Goal: Task Accomplishment & Management: Manage account settings

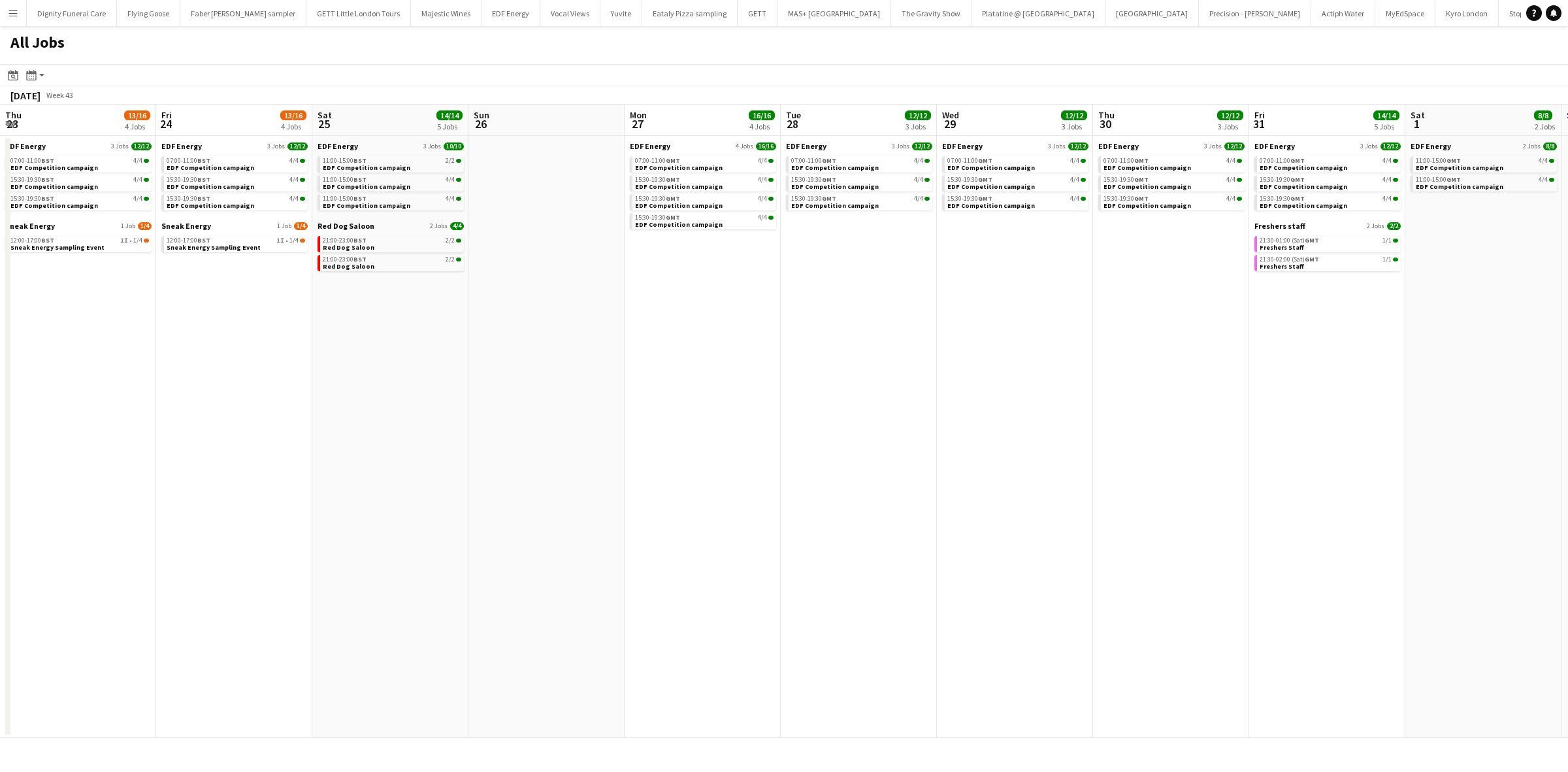
scroll to position [0, 383]
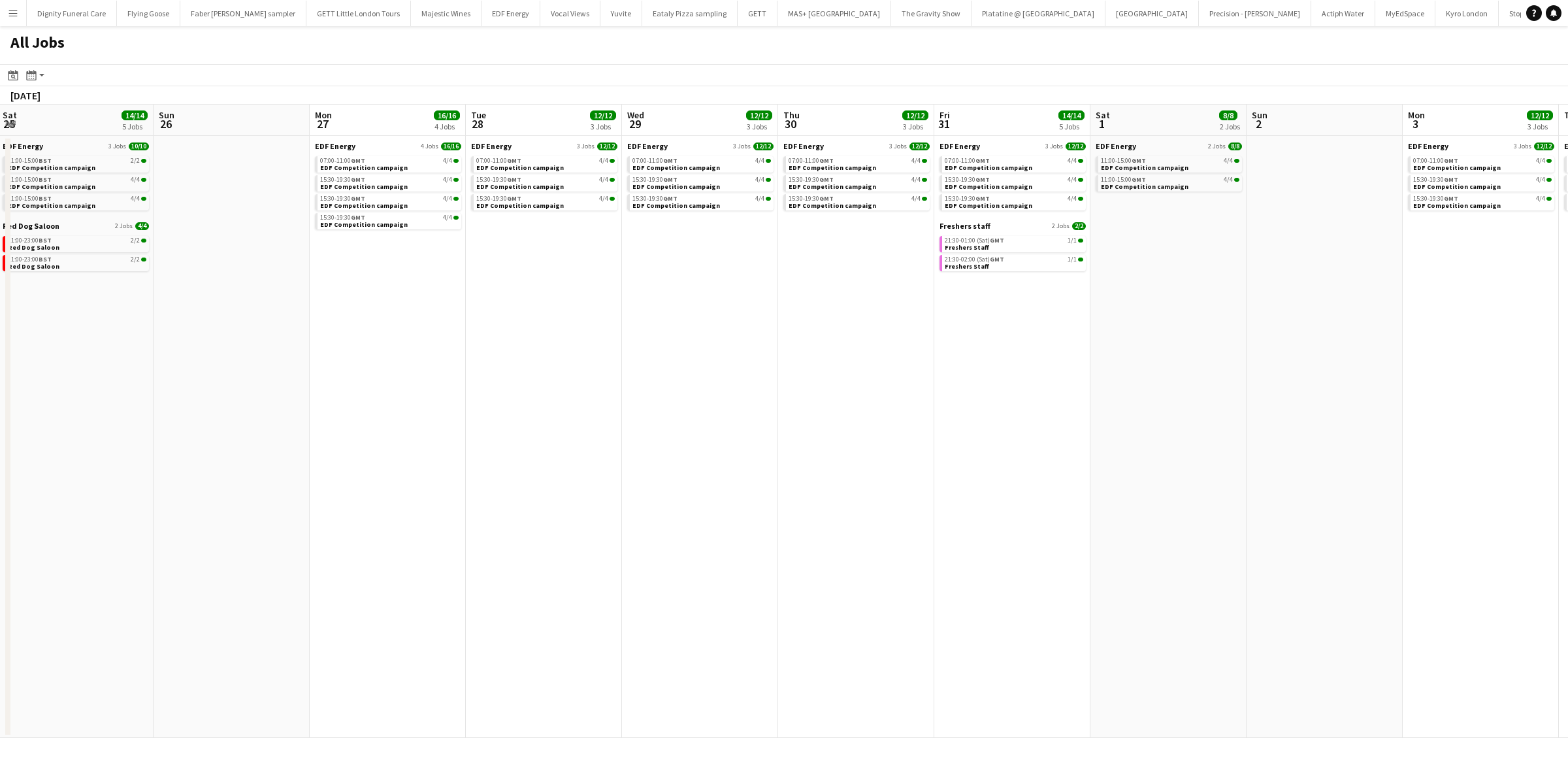
drag, startPoint x: 622, startPoint y: 412, endPoint x: 1393, endPoint y: 384, distance: 771.5
click at [1398, 386] on app-calendar-viewport "Thu 23 13/16 4 Jobs Fri 24 13/16 4 Jobs Sat 25 14/14 5 Jobs Sun 26 Mon 27 16/16…" at bounding box center [784, 421] width 1568 height 634
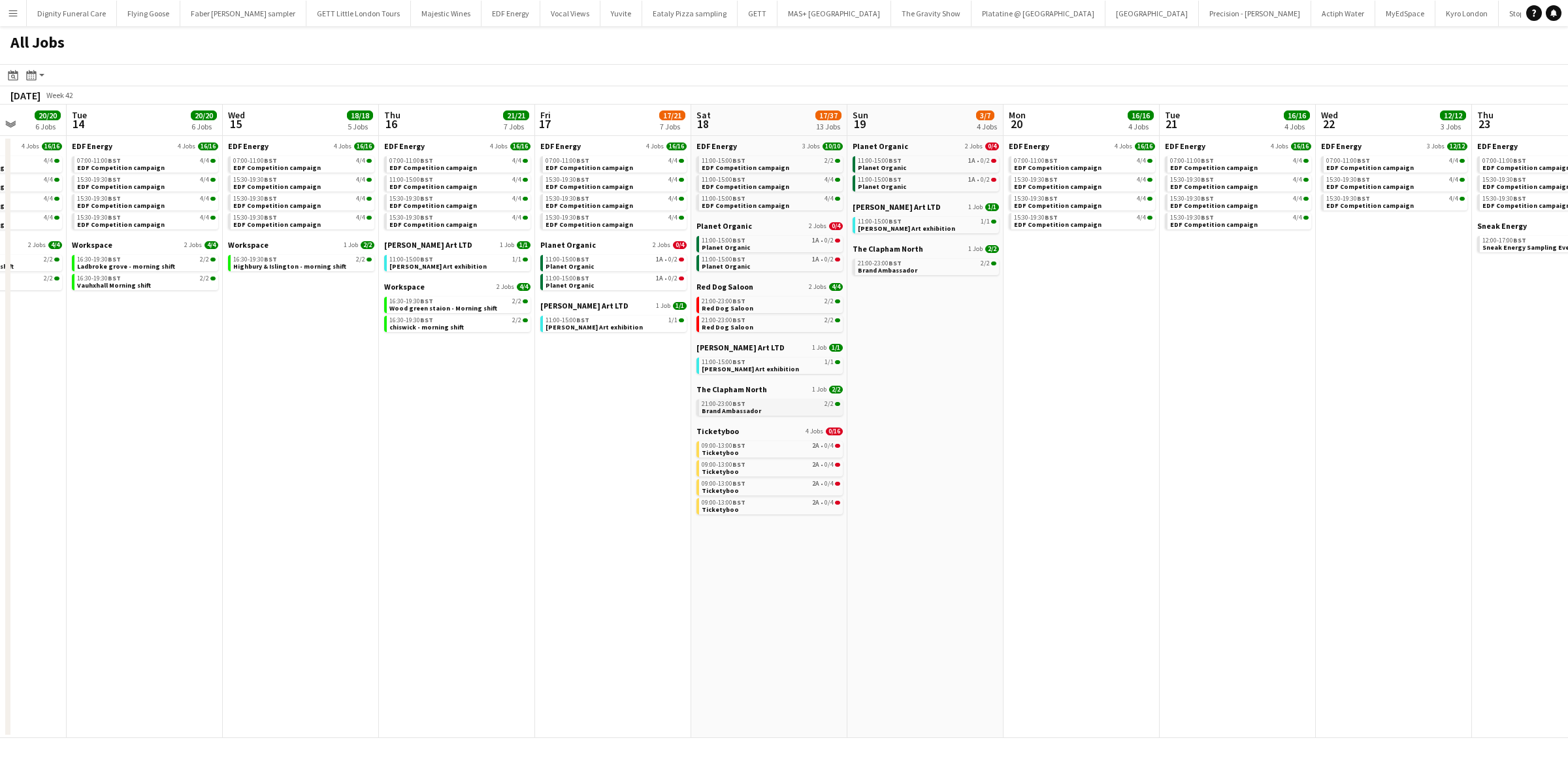
drag, startPoint x: 685, startPoint y: 393, endPoint x: 778, endPoint y: 402, distance: 93.4
click at [1533, 383] on app-calendar-viewport "Sat 11 22/22 8 Jobs Sun 12 5/5 2 Jobs Mon 13 20/20 6 Jobs Tue 14 20/20 6 Jobs W…" at bounding box center [784, 421] width 1568 height 634
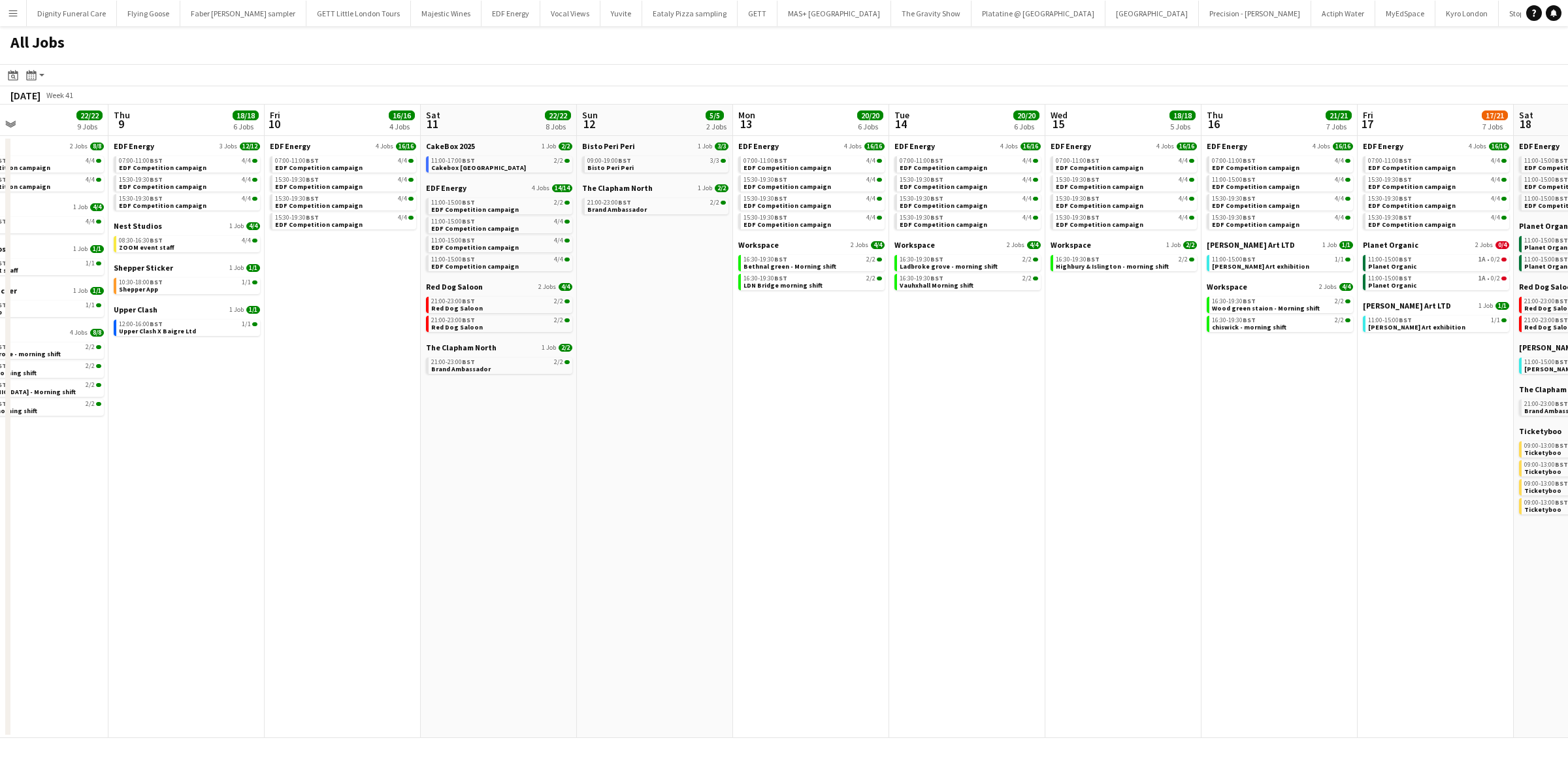
drag, startPoint x: 1258, startPoint y: 430, endPoint x: 1388, endPoint y: 432, distance: 130.0
click at [1412, 432] on app-calendar-viewport "Mon 6 13/14 4 Jobs Tue 7 23/23 8 Jobs Wed 8 22/22 9 Jobs Thu 9 18/18 6 Jobs Fri…" at bounding box center [784, 421] width 1568 height 634
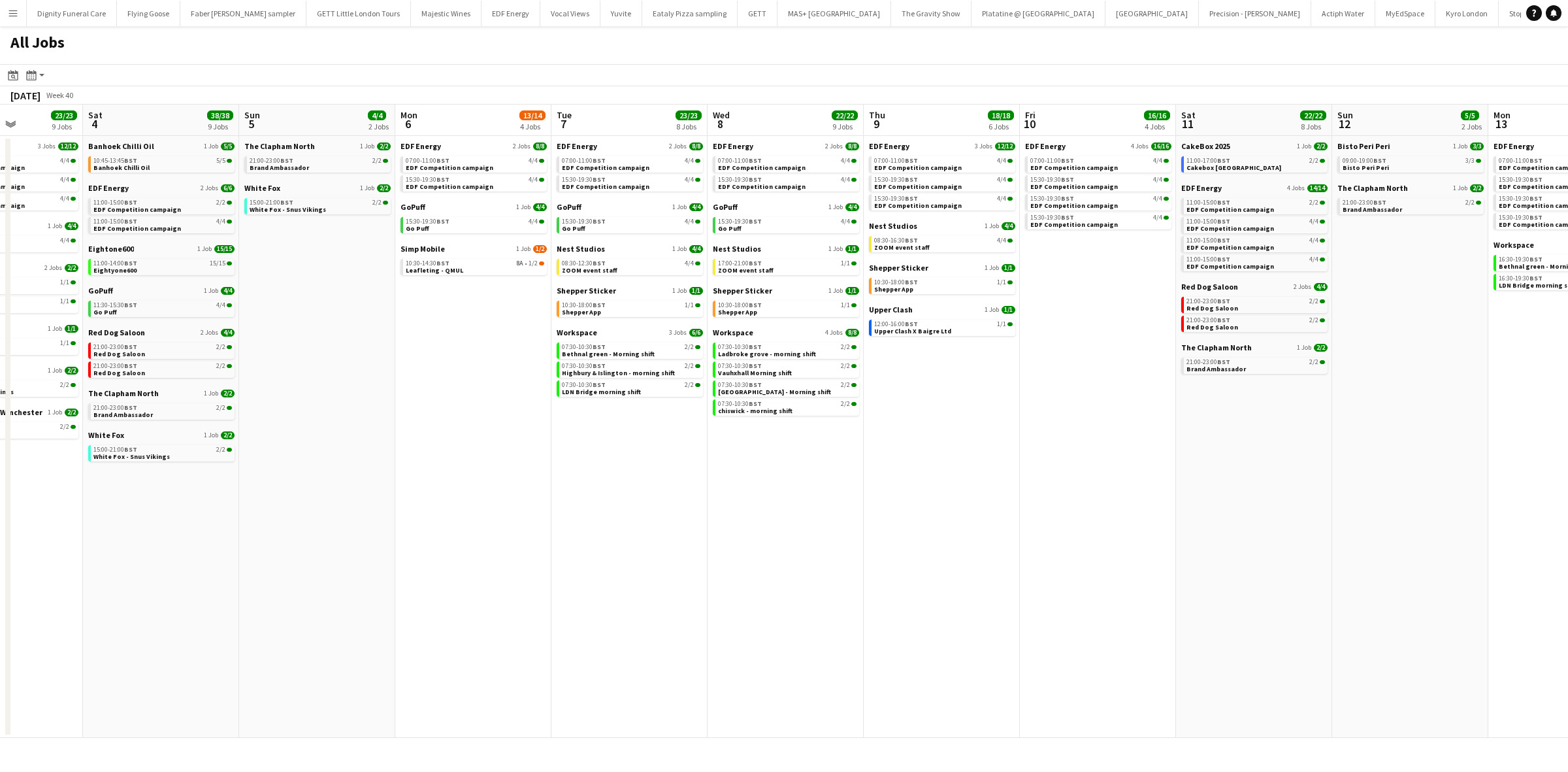
drag, startPoint x: 953, startPoint y: 510, endPoint x: 1217, endPoint y: 476, distance: 266.2
click at [1539, 472] on app-calendar-viewport "Wed 1 25/26 14 Jobs Thu 2 26/26 13 Jobs Fri 3 23/23 9 Jobs Sat 4 38/38 9 Jobs S…" at bounding box center [784, 421] width 1568 height 634
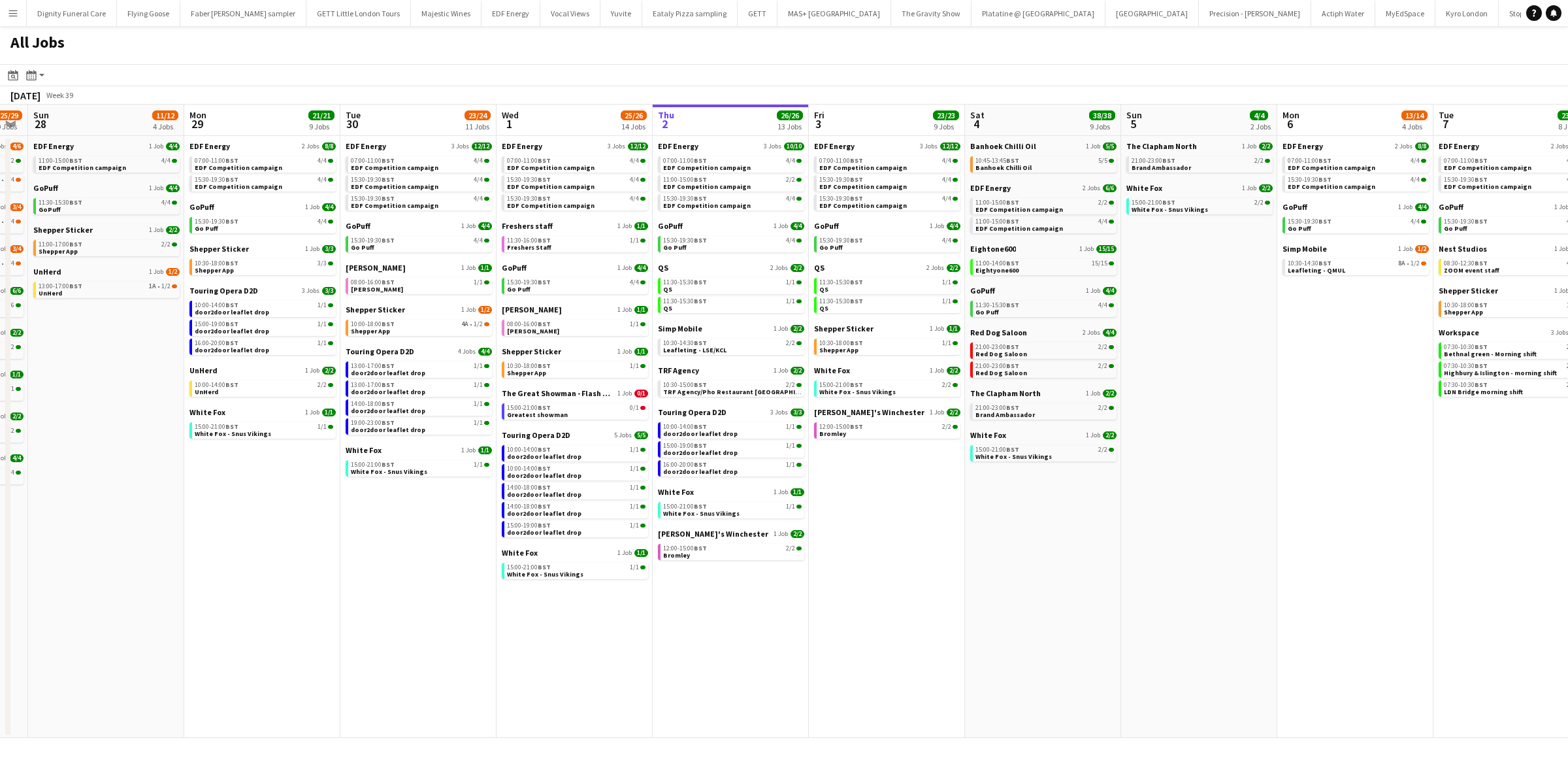
drag, startPoint x: 649, startPoint y: 529, endPoint x: 1520, endPoint y: 514, distance: 871.1
click at [1549, 519] on app-calendar-viewport "Fri 26 24/24 8 Jobs Sat 27 25/29 9 Jobs Sun 28 11/12 4 Jobs Mon 29 21/21 9 Jobs…" at bounding box center [784, 421] width 1568 height 634
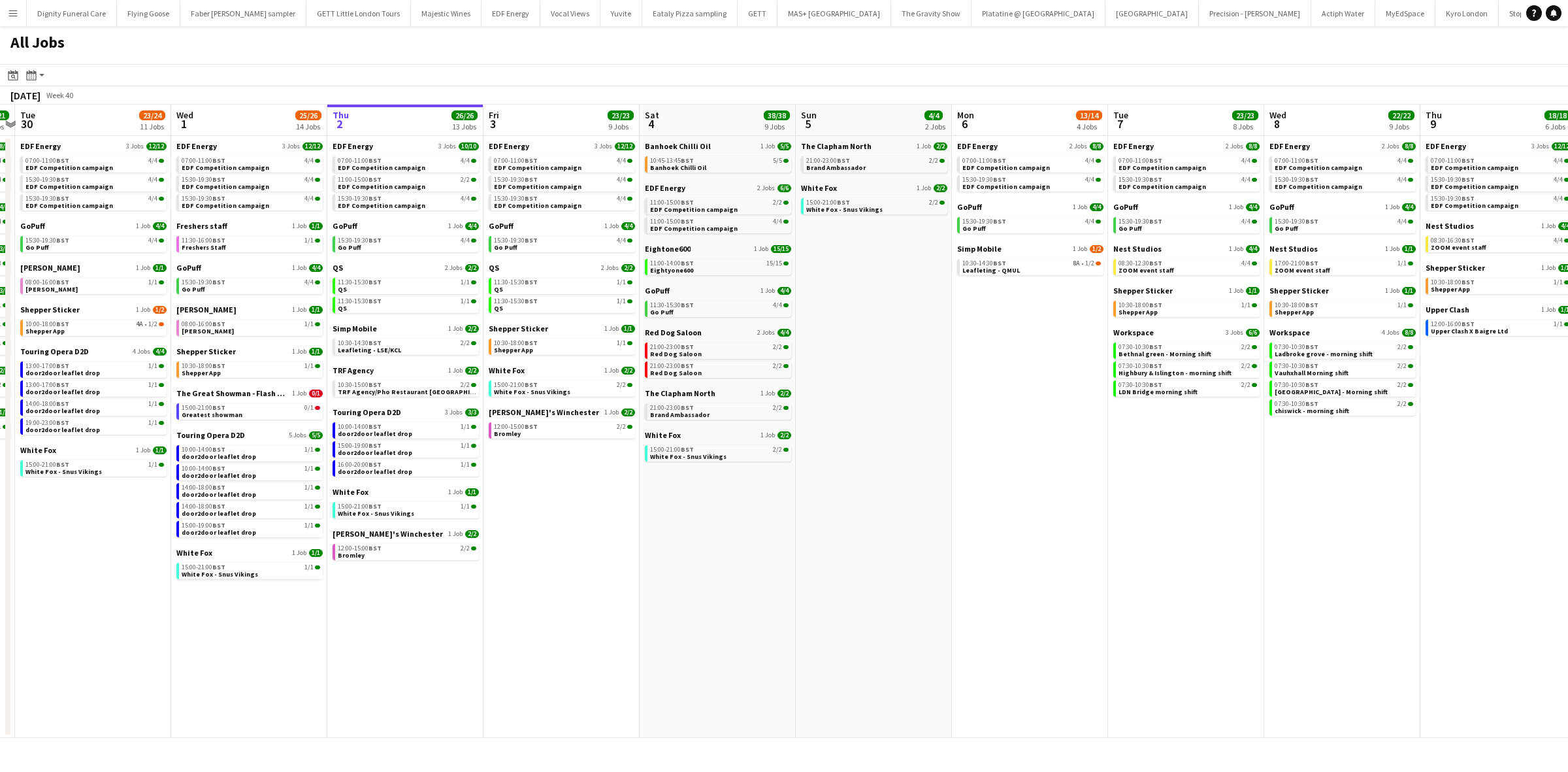
drag, startPoint x: 1075, startPoint y: 577, endPoint x: 825, endPoint y: 572, distance: 250.0
click at [825, 572] on app-calendar-viewport "Fri 26 24/24 8 Jobs Sat 27 25/29 9 Jobs Sun 28 11/12 4 Jobs Mon 29 21/21 9 Jobs…" at bounding box center [784, 421] width 1568 height 634
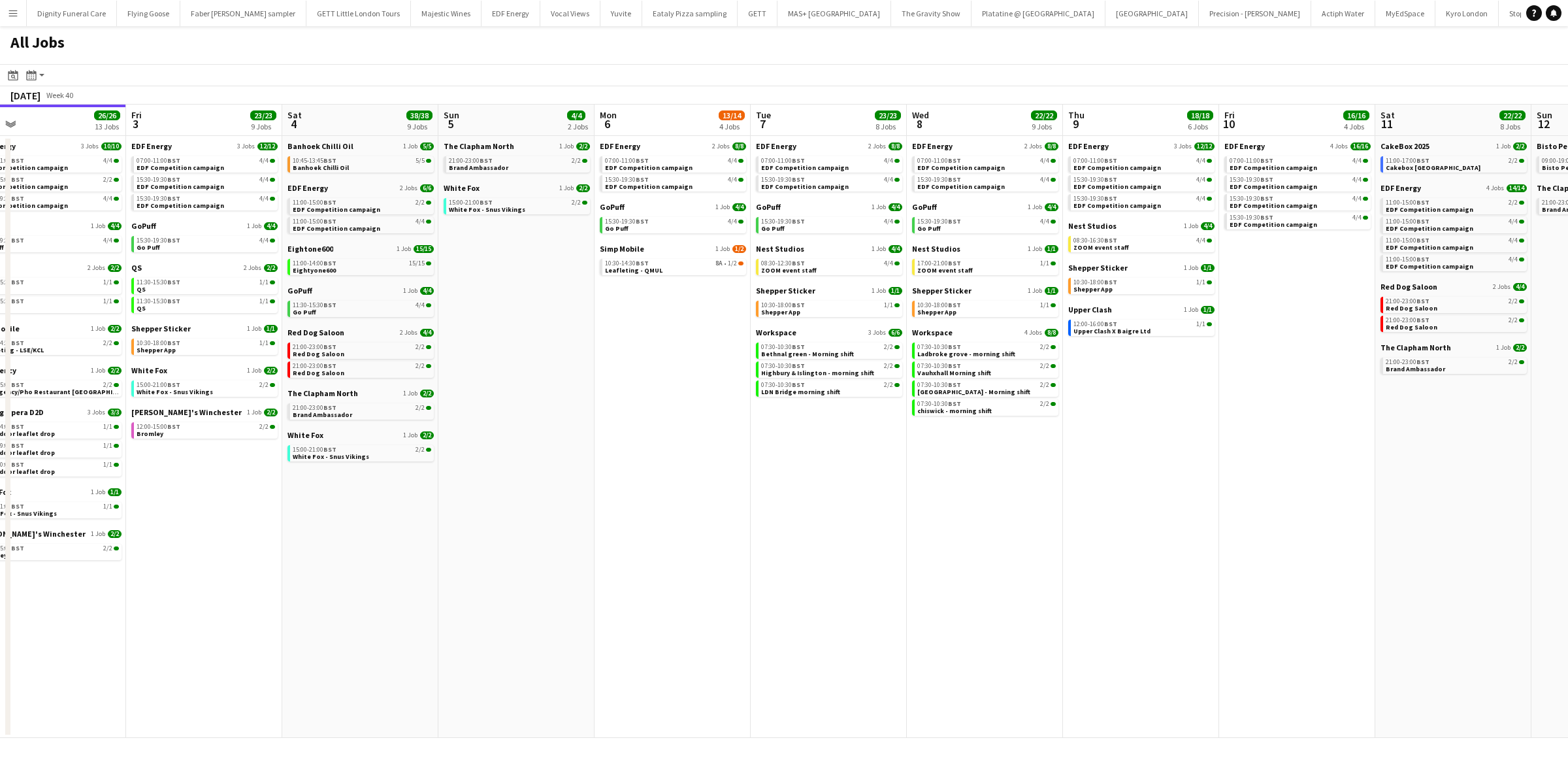
drag, startPoint x: 1077, startPoint y: 590, endPoint x: 746, endPoint y: 577, distance: 331.3
click at [748, 578] on app-calendar-viewport "Sun 28 11/12 4 Jobs Mon 29 21/21 9 Jobs Tue 30 23/24 11 Jobs Wed 1 25/26 14 Job…" at bounding box center [784, 421] width 1568 height 634
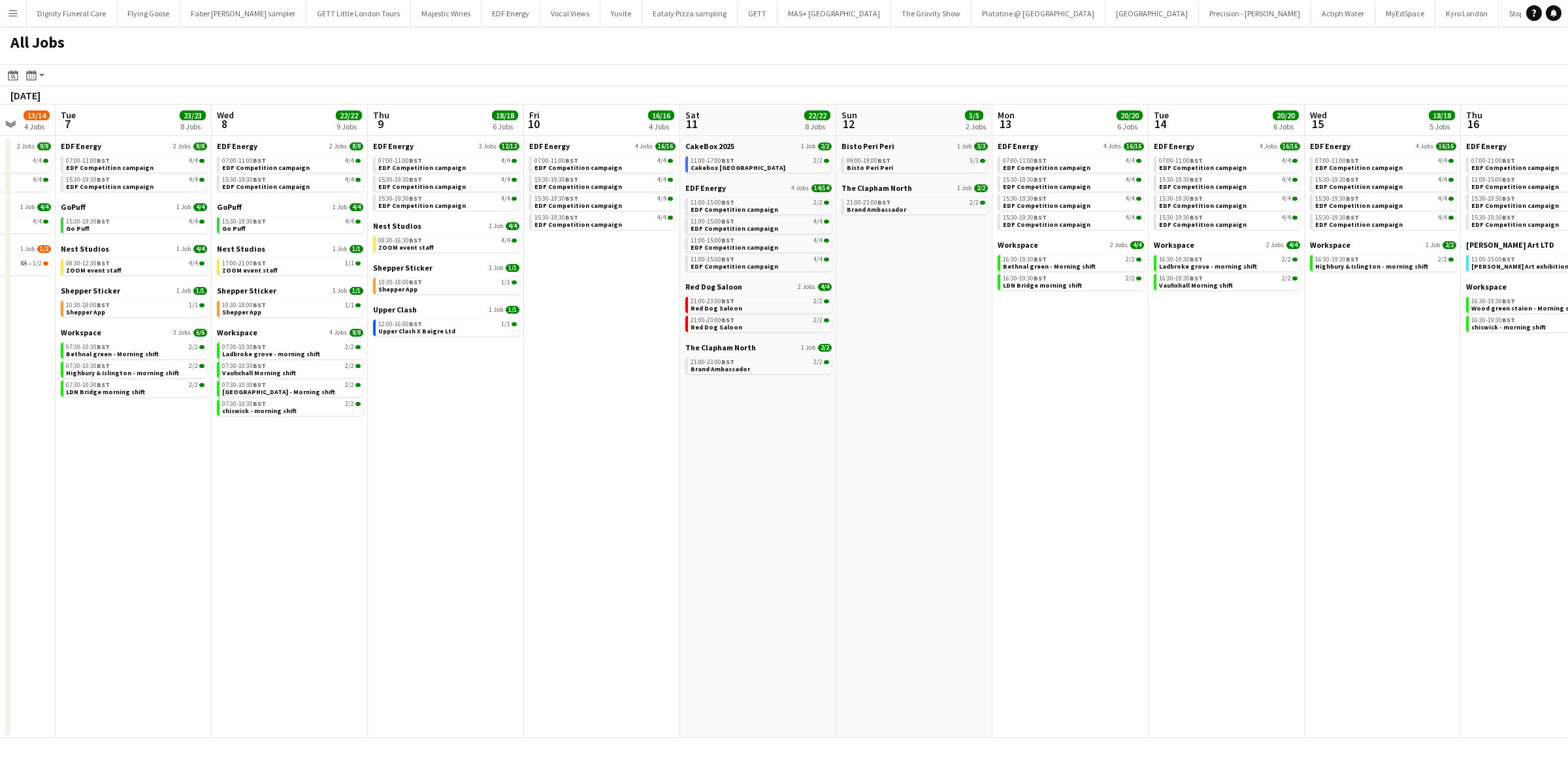
drag, startPoint x: 1052, startPoint y: 512, endPoint x: 763, endPoint y: 514, distance: 289.0
click at [763, 514] on app-calendar-viewport "Fri 3 23/23 9 Jobs Sat 4 38/38 9 Jobs Sun 5 4/4 2 Jobs Mon 6 13/14 4 Jobs Tue 7…" at bounding box center [784, 421] width 1568 height 634
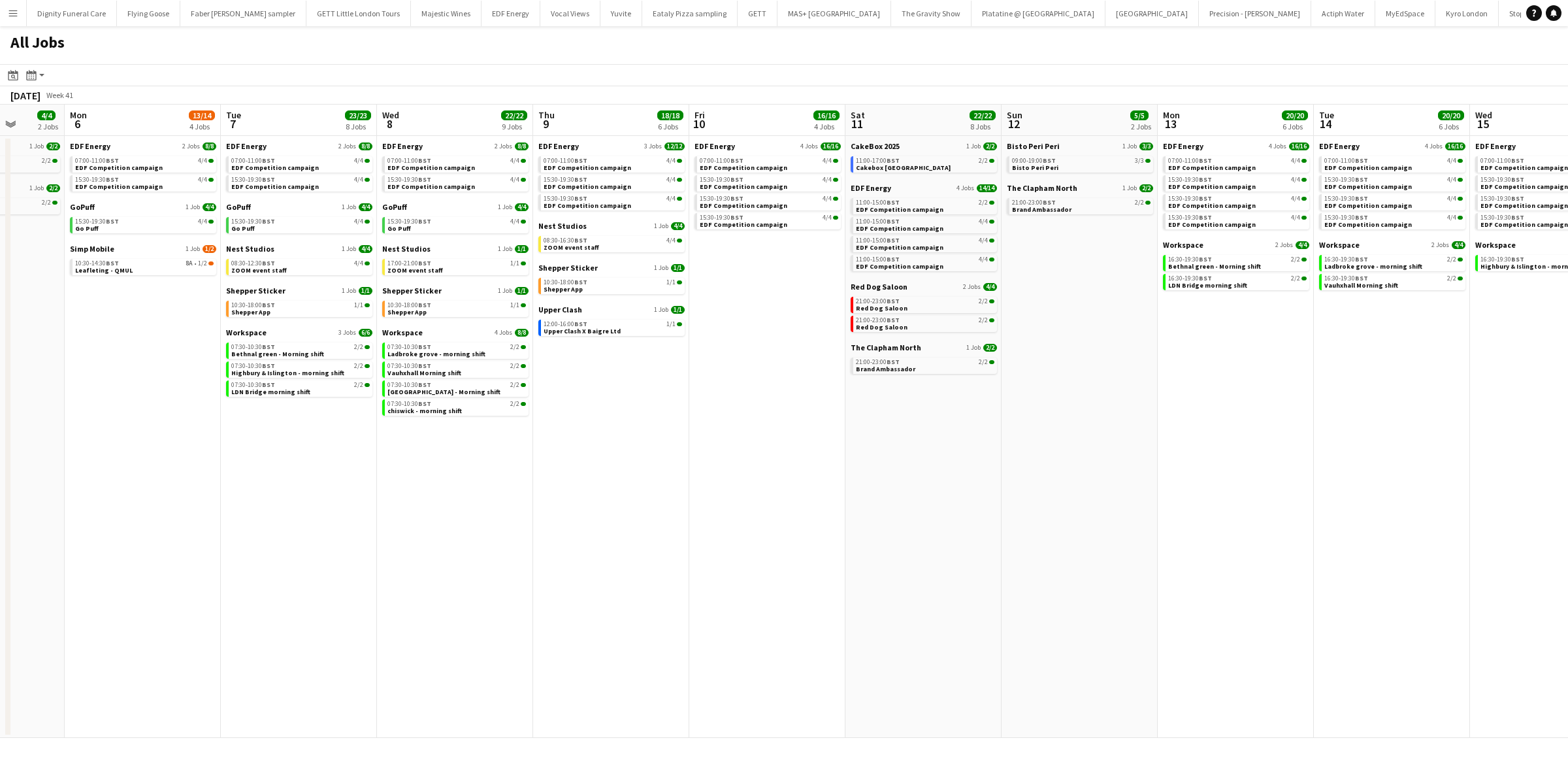
drag, startPoint x: 1205, startPoint y: 498, endPoint x: 789, endPoint y: 490, distance: 416.1
click at [789, 490] on app-calendar-viewport "Fri 3 23/23 9 Jobs Sat 4 38/38 9 Jobs Sun 5 4/4 2 Jobs Mon 6 13/14 4 Jobs Tue 7…" at bounding box center [784, 421] width 1568 height 634
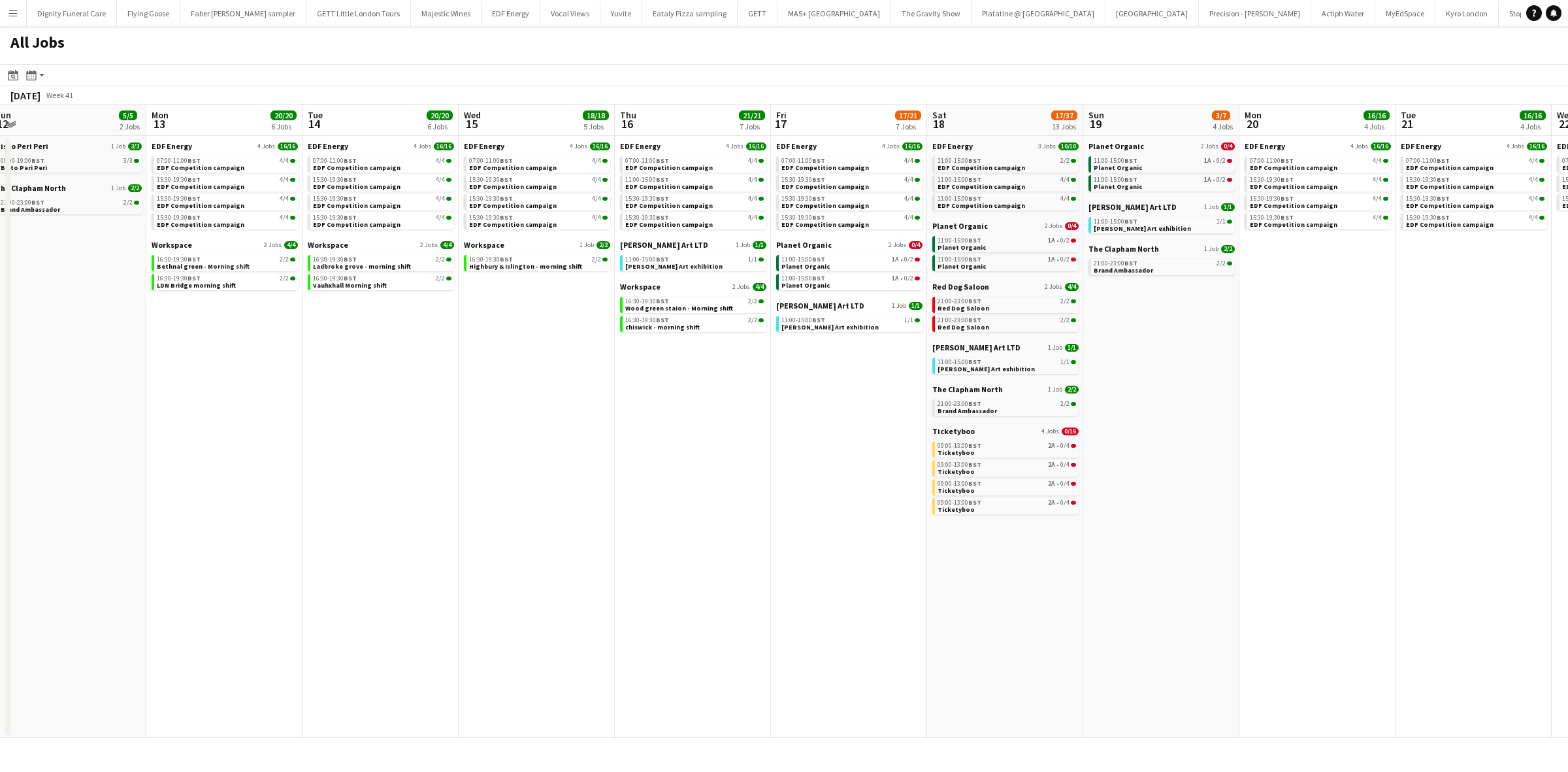
scroll to position [0, 531]
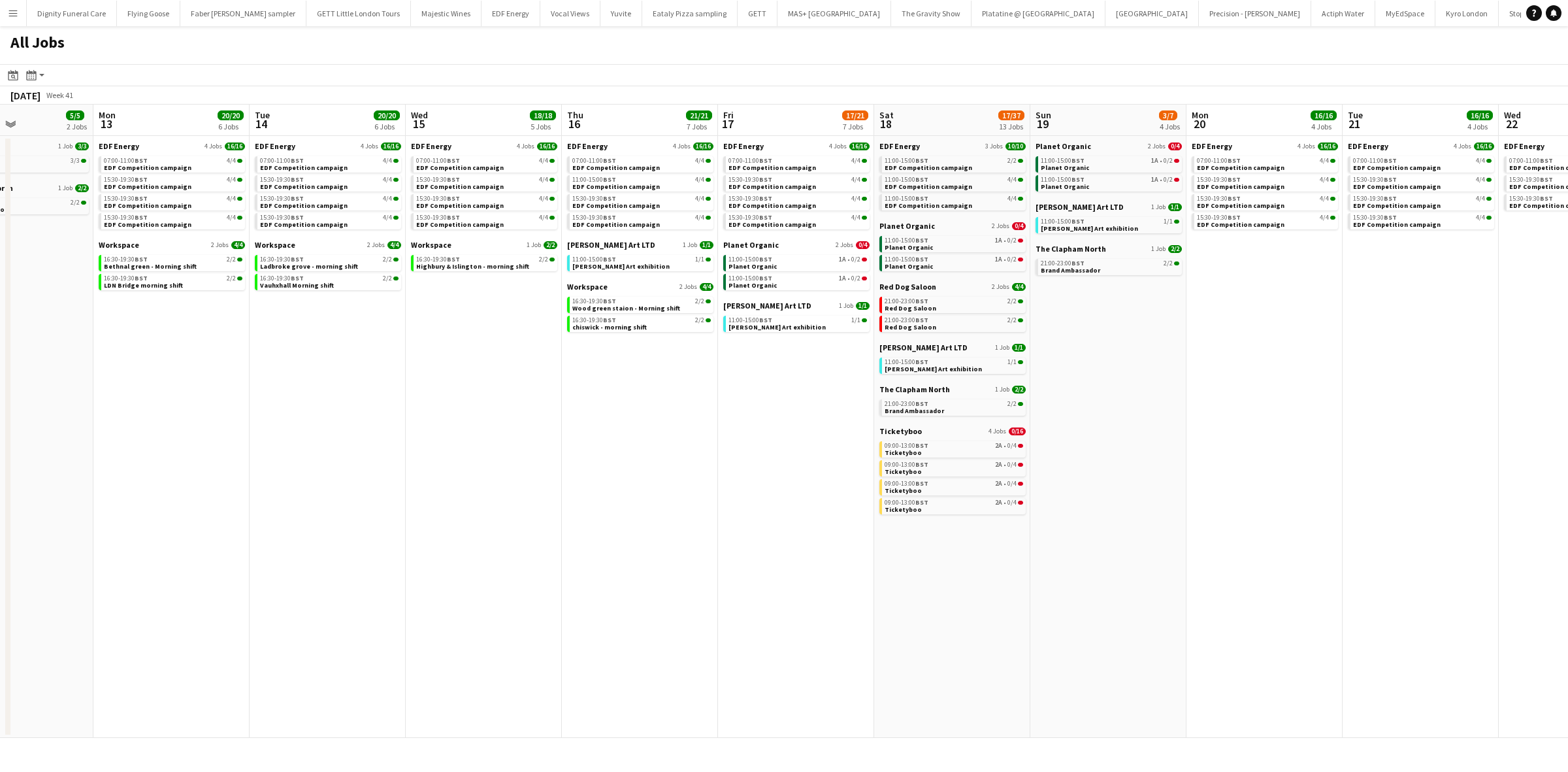
drag, startPoint x: 1262, startPoint y: 489, endPoint x: 807, endPoint y: 492, distance: 455.0
click at [833, 489] on app-calendar-viewport "Thu 9 18/18 6 Jobs Fri 10 16/16 4 Jobs Sat 11 22/22 8 Jobs Sun 12 5/5 2 Jobs Mo…" at bounding box center [784, 421] width 1568 height 634
click at [897, 430] on span "Ticketyboo" at bounding box center [900, 432] width 42 height 10
click at [911, 226] on span "Planet Organic" at bounding box center [907, 226] width 55 height 10
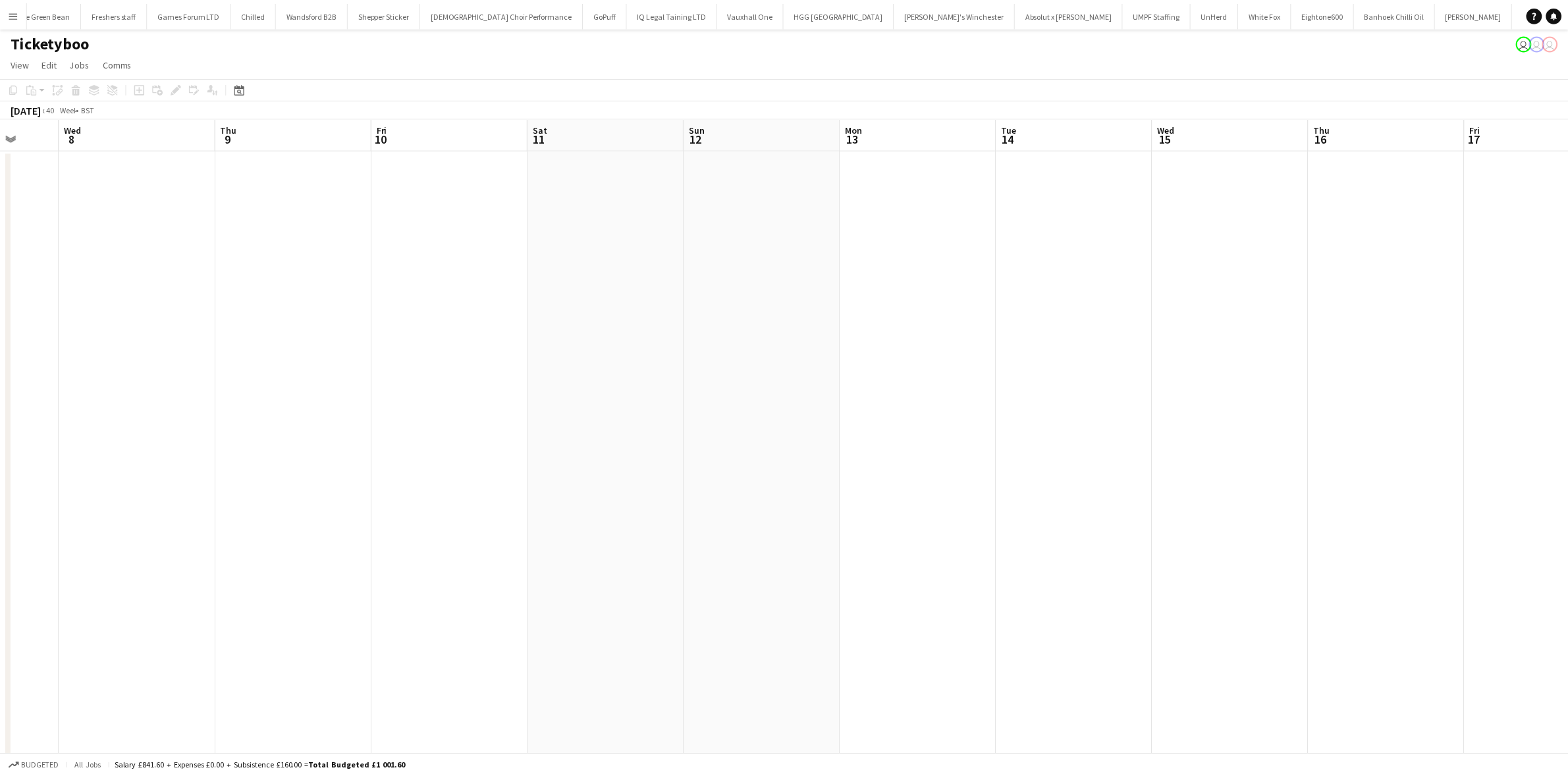
scroll to position [0, 597]
drag, startPoint x: 1151, startPoint y: 347, endPoint x: -480, endPoint y: 298, distance: 1631.7
click at [0, 298] on html "Menu Boards Boards Boards All jobs Status Workforce Workforce My Workforce Recr…" at bounding box center [784, 459] width 1568 height 918
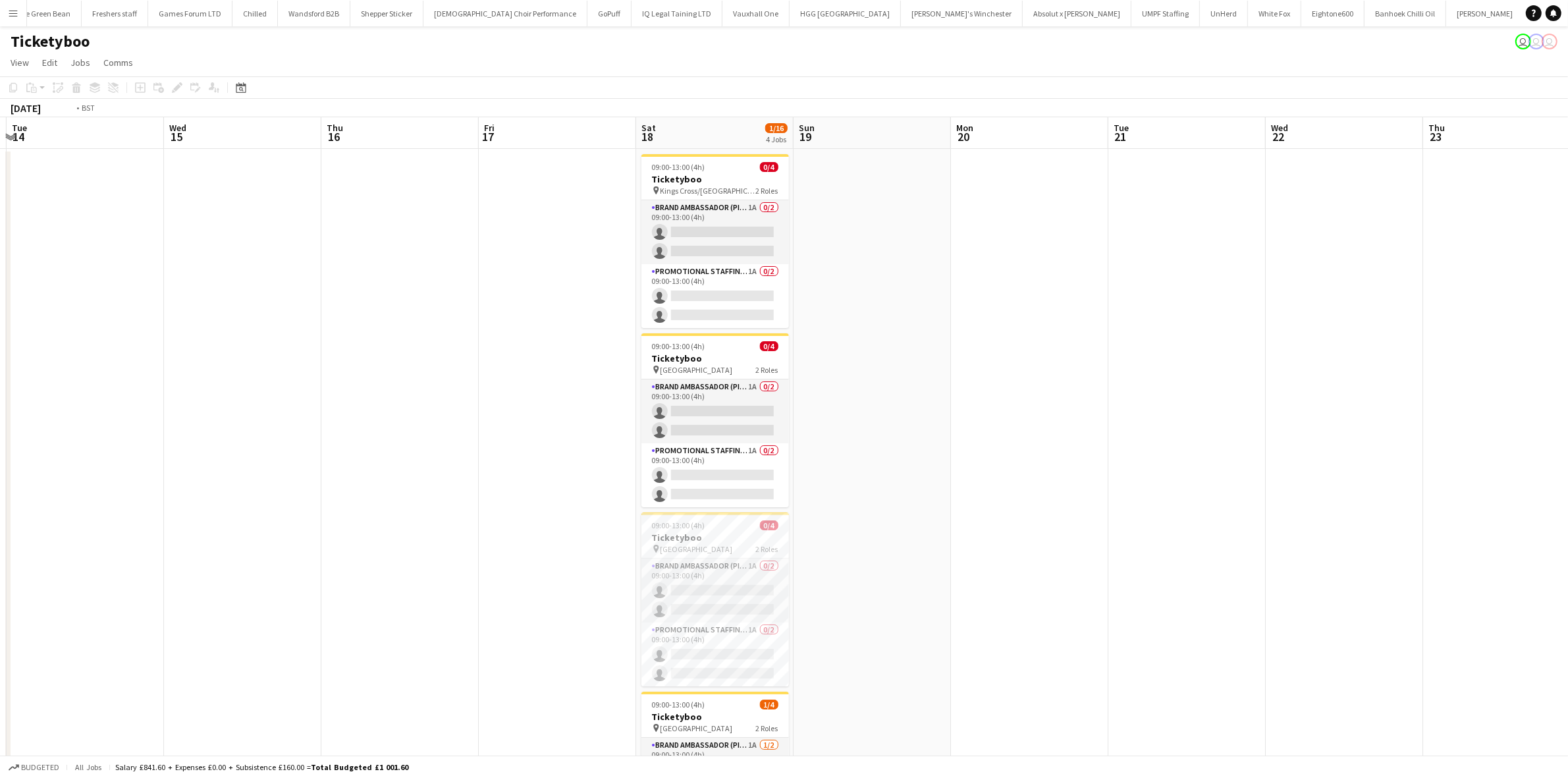
scroll to position [0, 633]
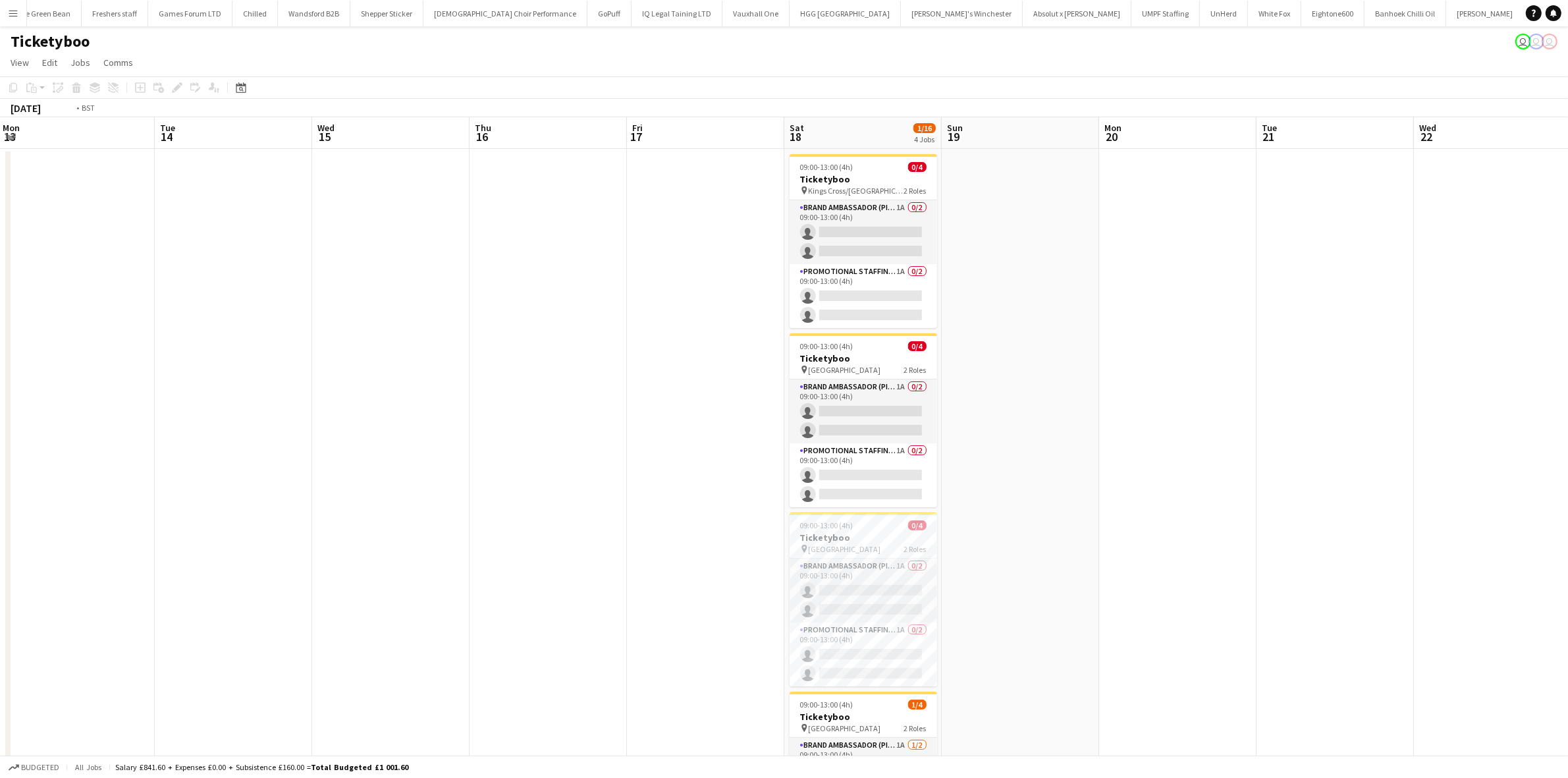
drag, startPoint x: 611, startPoint y: 363, endPoint x: -290, endPoint y: 311, distance: 902.5
click at [0, 311] on html "Menu Boards Boards Boards All jobs Status Workforce Workforce My Workforce Recr…" at bounding box center [784, 459] width 1568 height 918
click at [905, 233] on app-card-role "Brand Ambassador (Pick up) 1A 0/2 09:00-13:00 (4h) single-neutral-actions singl…" at bounding box center [863, 232] width 148 height 64
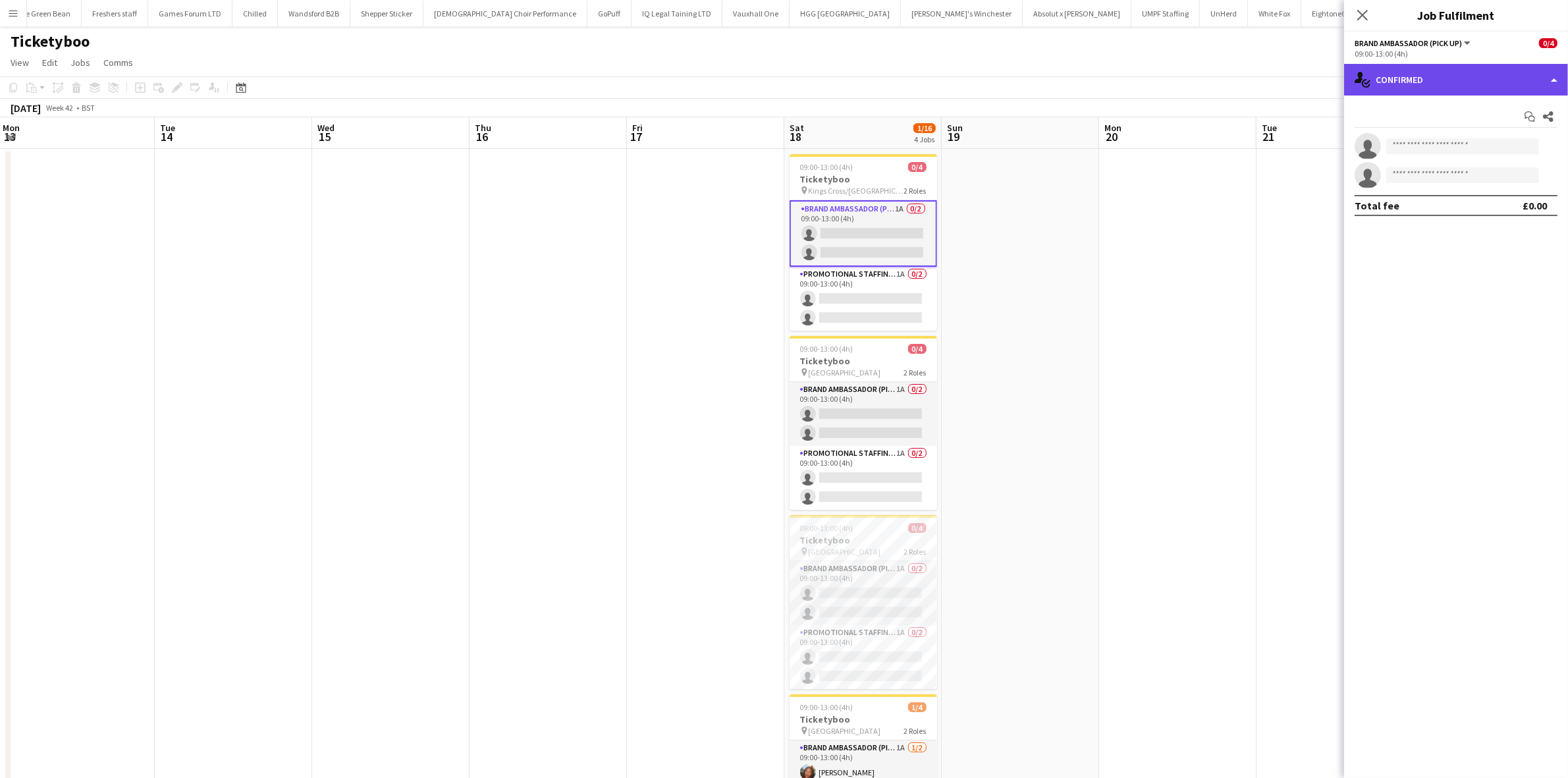
click at [1424, 77] on div "single-neutral-actions-check-2 Confirmed" at bounding box center [1456, 80] width 224 height 32
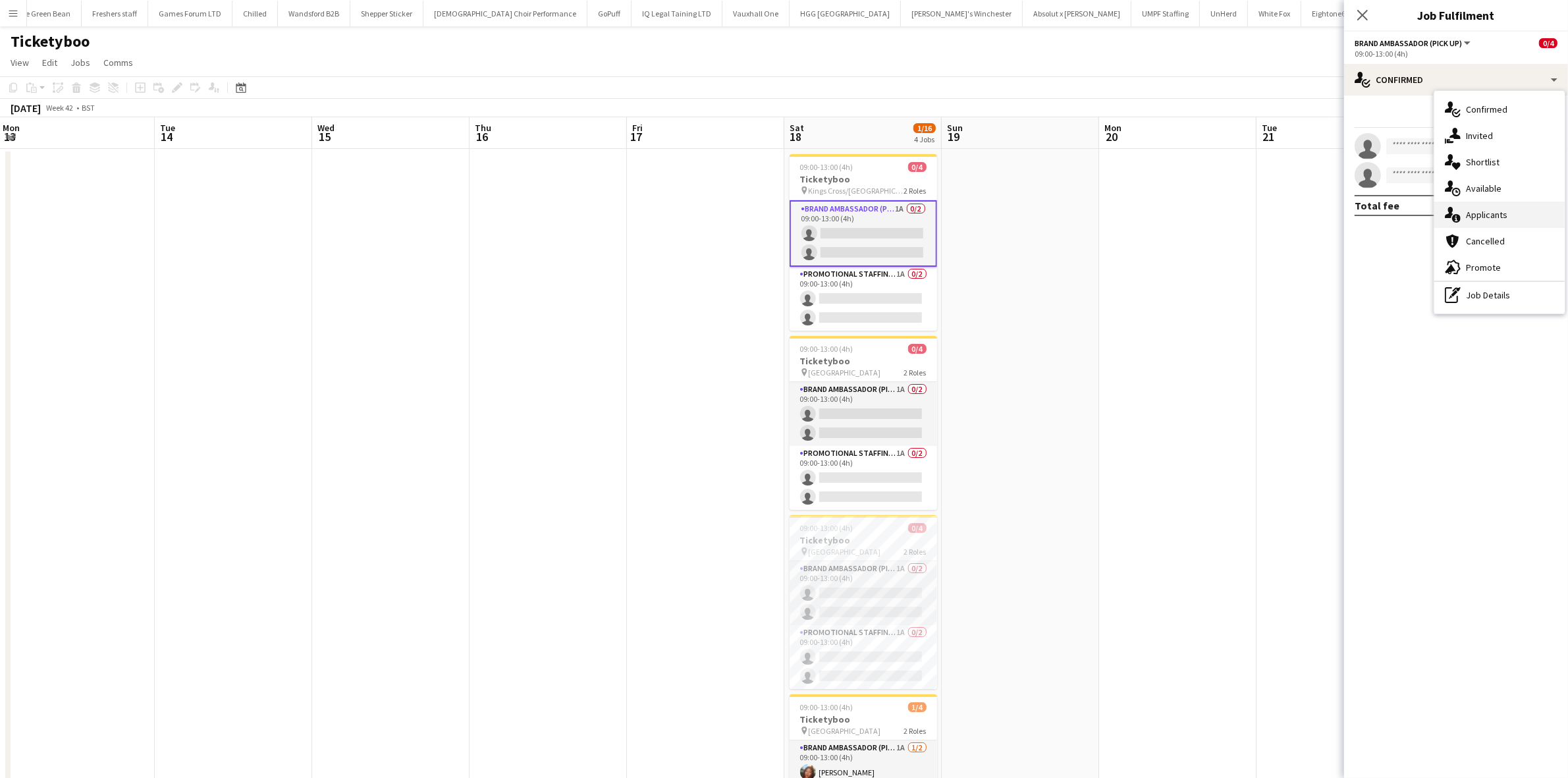
click at [1480, 213] on span "Applicants" at bounding box center [1487, 215] width 42 height 12
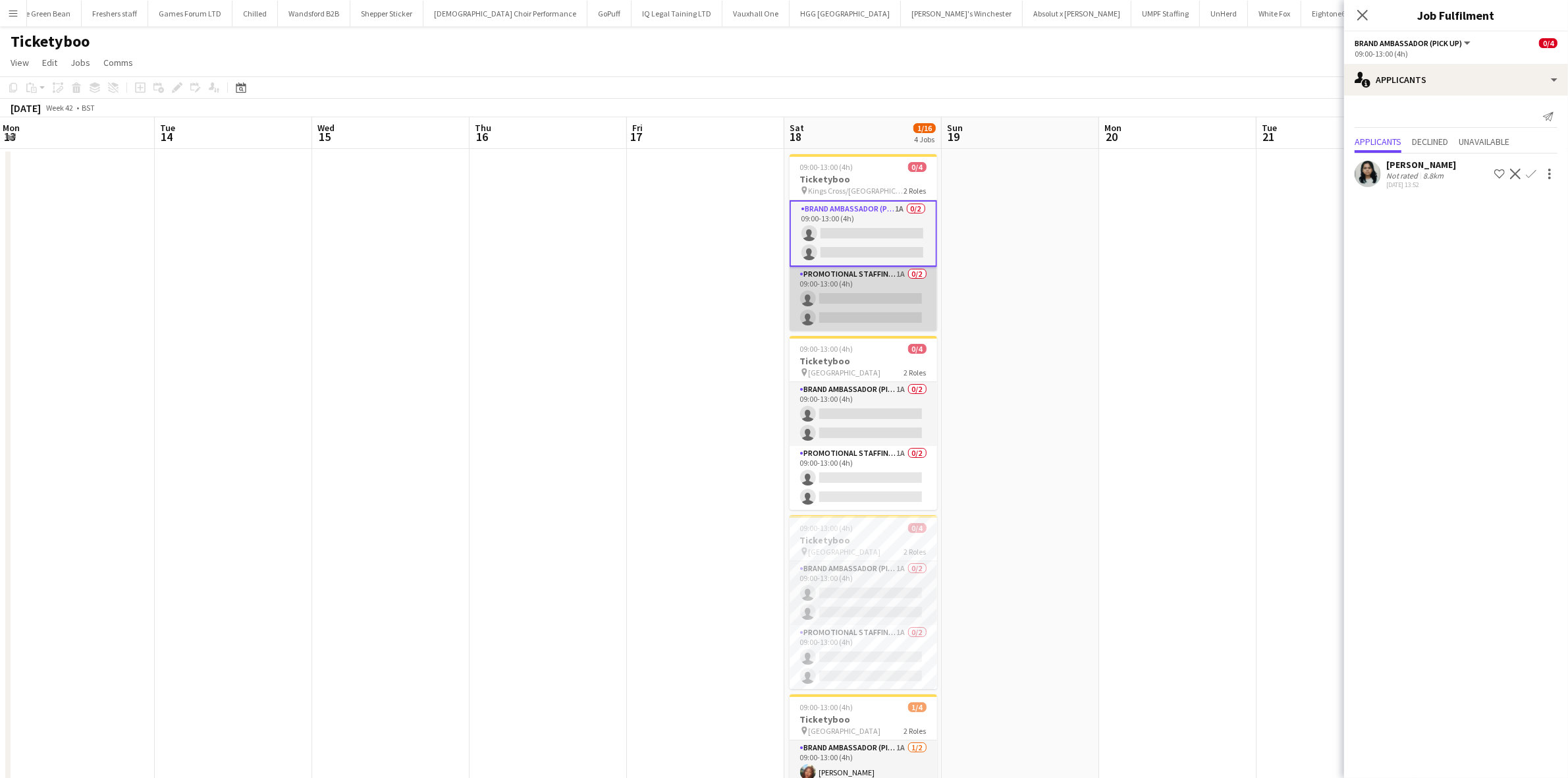
click at [886, 295] on app-card-role "Promotional Staffing (Brand Ambassadors) 1A 0/2 09:00-13:00 (4h) single-neutral…" at bounding box center [863, 299] width 148 height 64
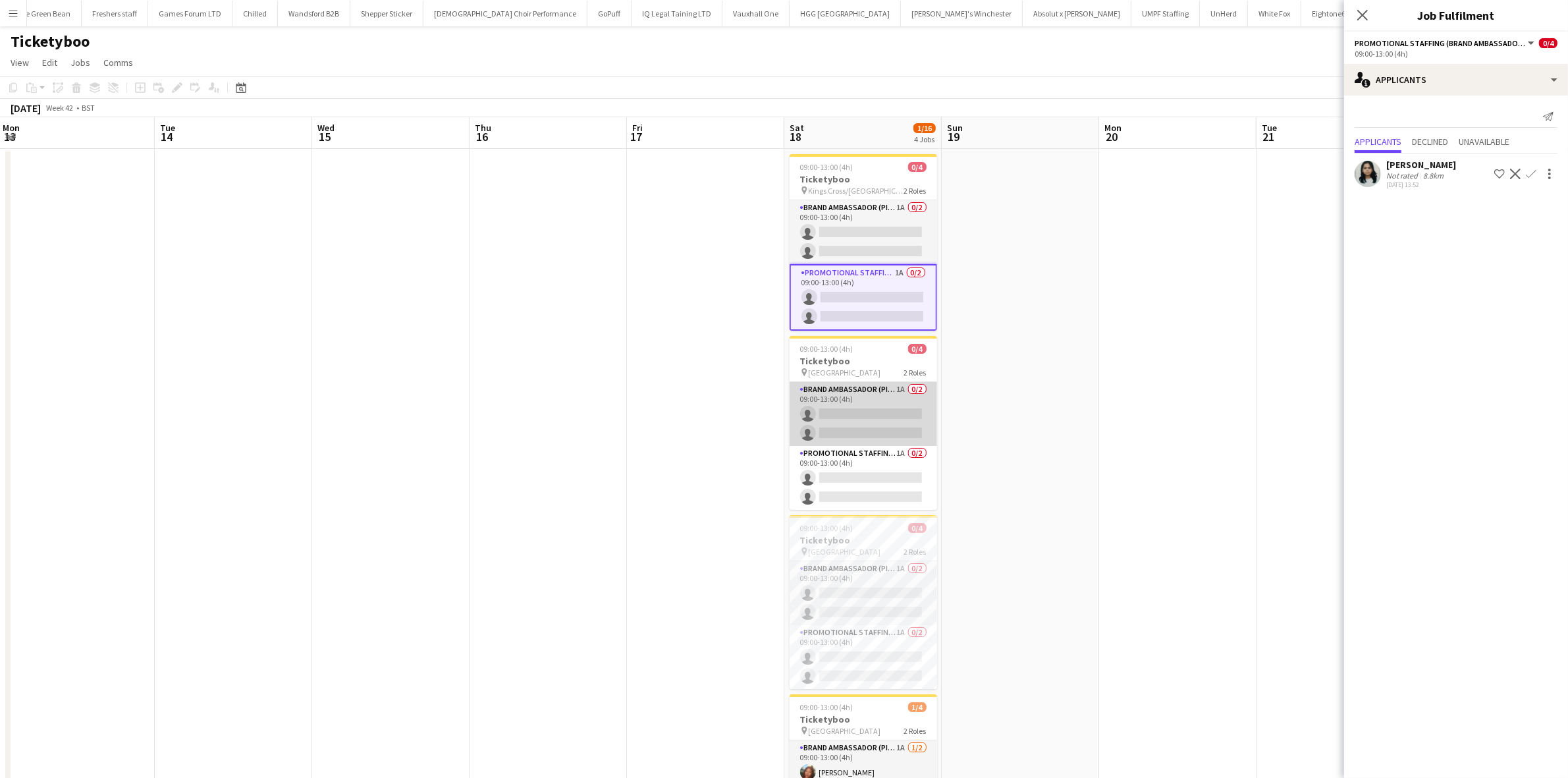
click at [867, 416] on app-card-role "Brand Ambassador (Pick up) 1A 0/2 09:00-13:00 (4h) single-neutral-actions singl…" at bounding box center [863, 414] width 148 height 64
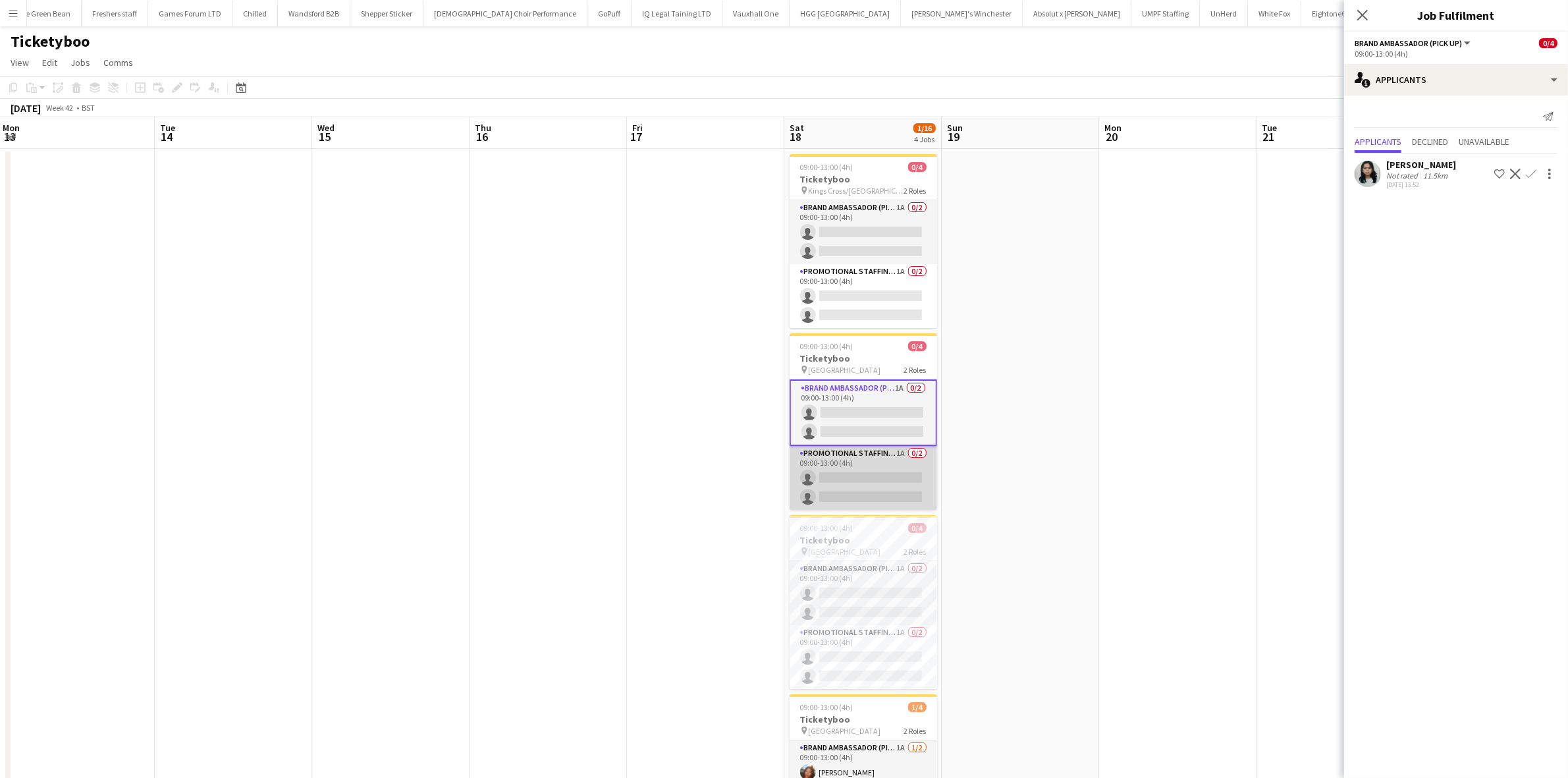
click at [886, 472] on app-card-role "Promotional Staffing (Brand Ambassadors) 1A 0/2 09:00-13:00 (4h) single-neutral…" at bounding box center [863, 477] width 148 height 64
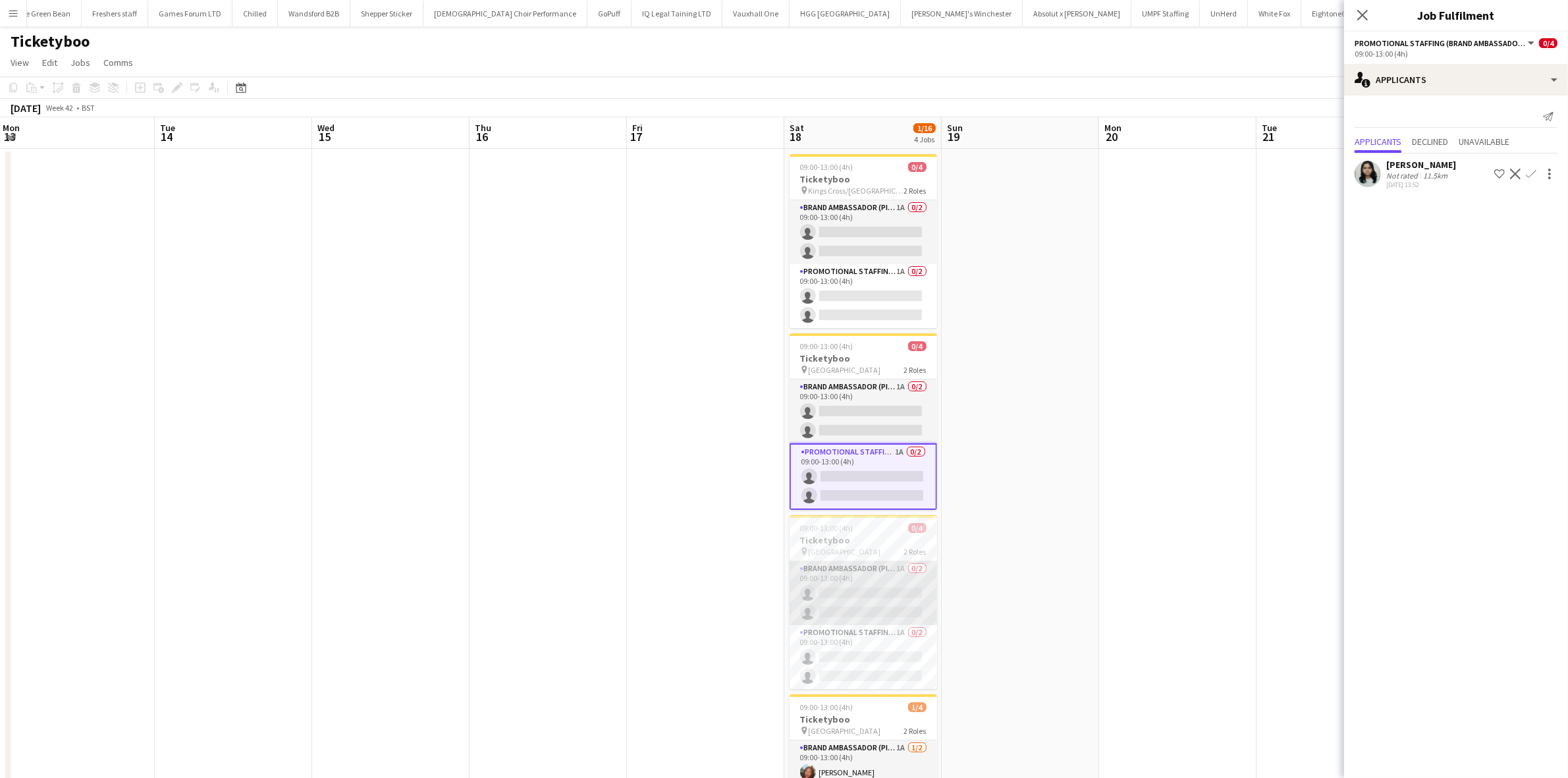
click at [890, 585] on app-card-role "Brand Ambassador (Pick up) 1A 0/2 09:00-13:00 (4h) single-neutral-actions singl…" at bounding box center [863, 593] width 148 height 64
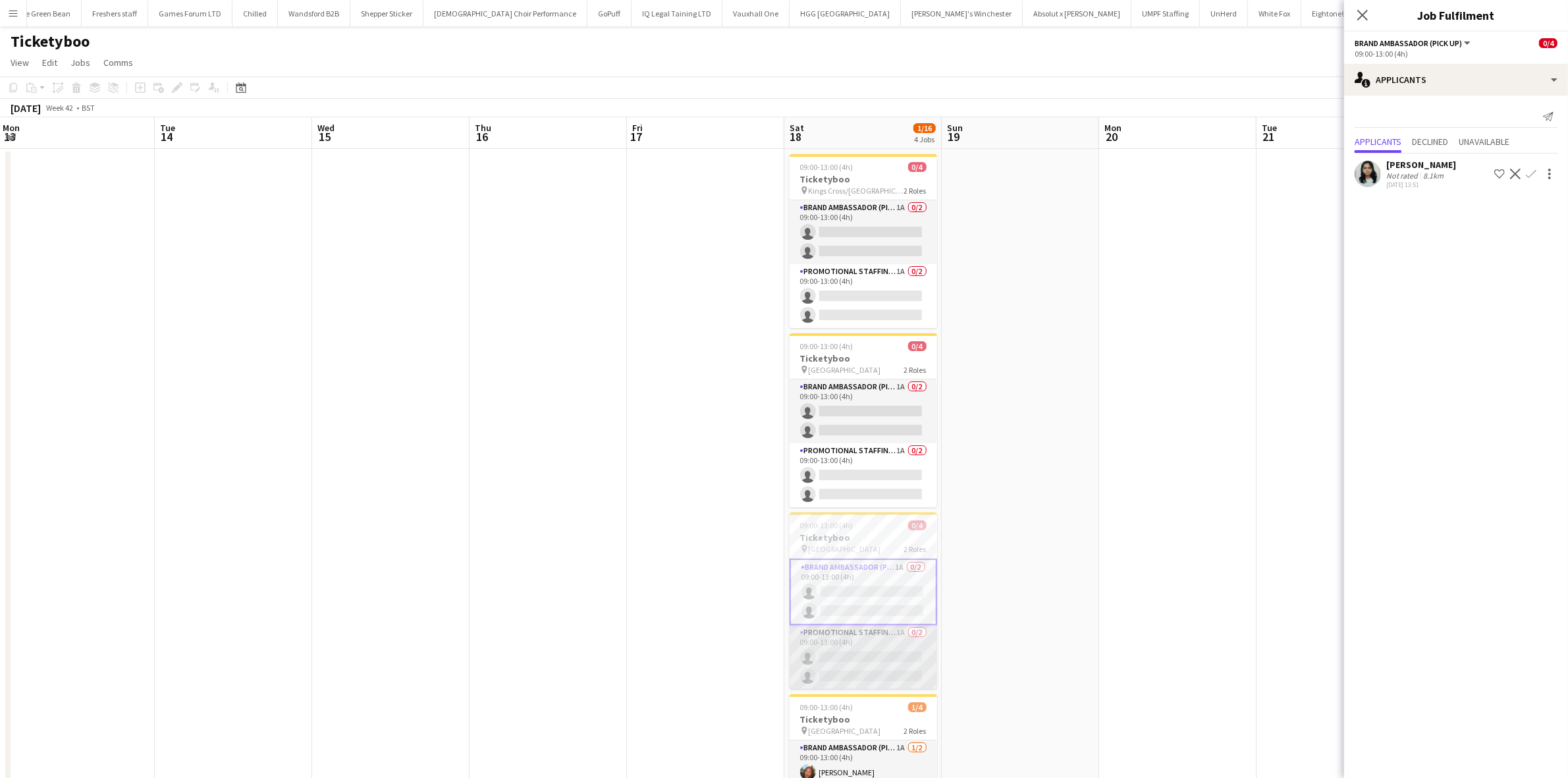
click at [907, 658] on app-card-role "Promotional Staffing (Brand Ambassadors) 1A 0/2 09:00-13:00 (4h) single-neutral…" at bounding box center [863, 657] width 148 height 64
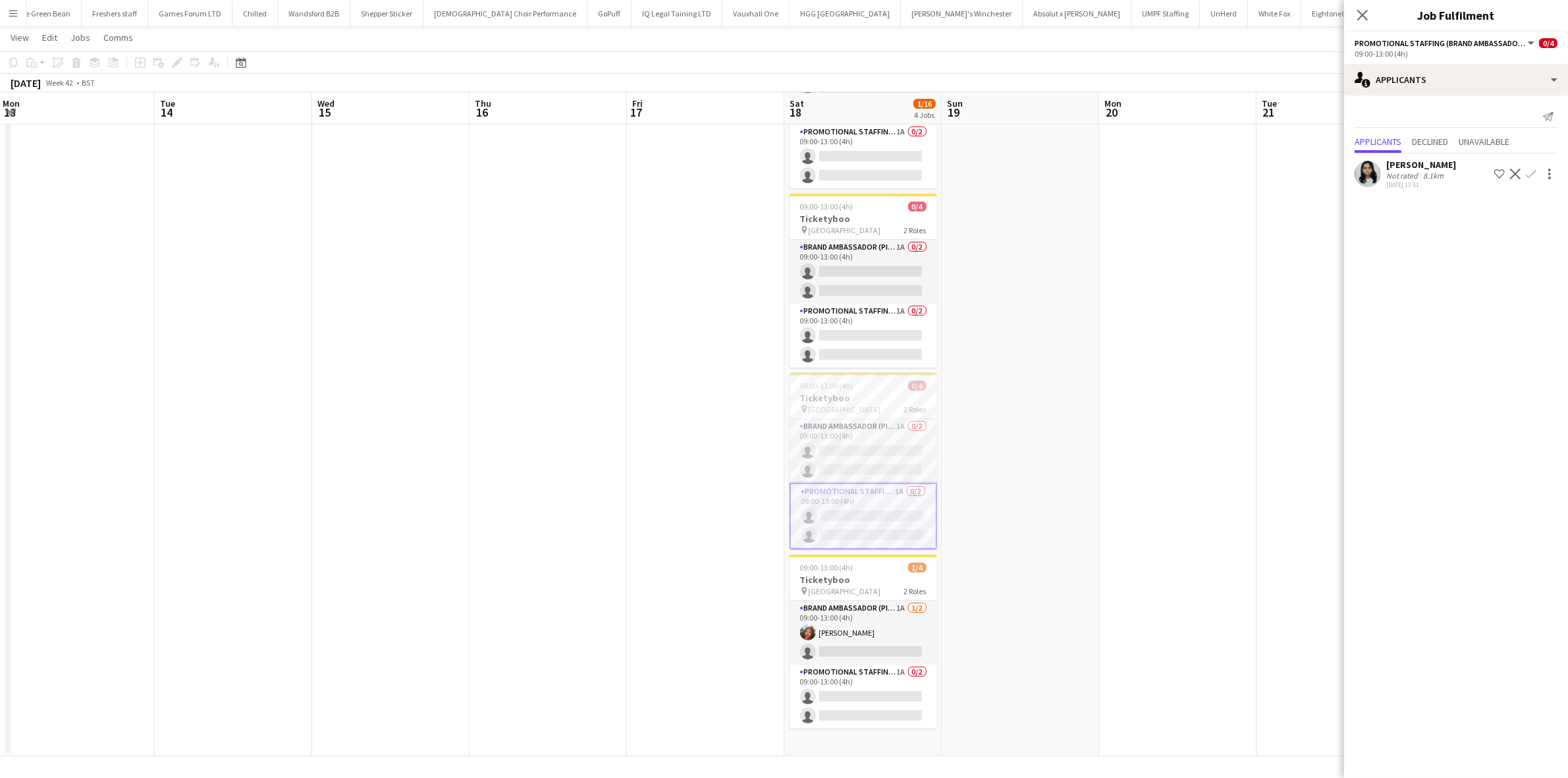
scroll to position [139, 0]
click at [870, 721] on app-card-role "Promotional Staffing (Brand Ambassadors) 1A 0/2 09:00-13:00 (4h) single-neutral…" at bounding box center [863, 696] width 148 height 64
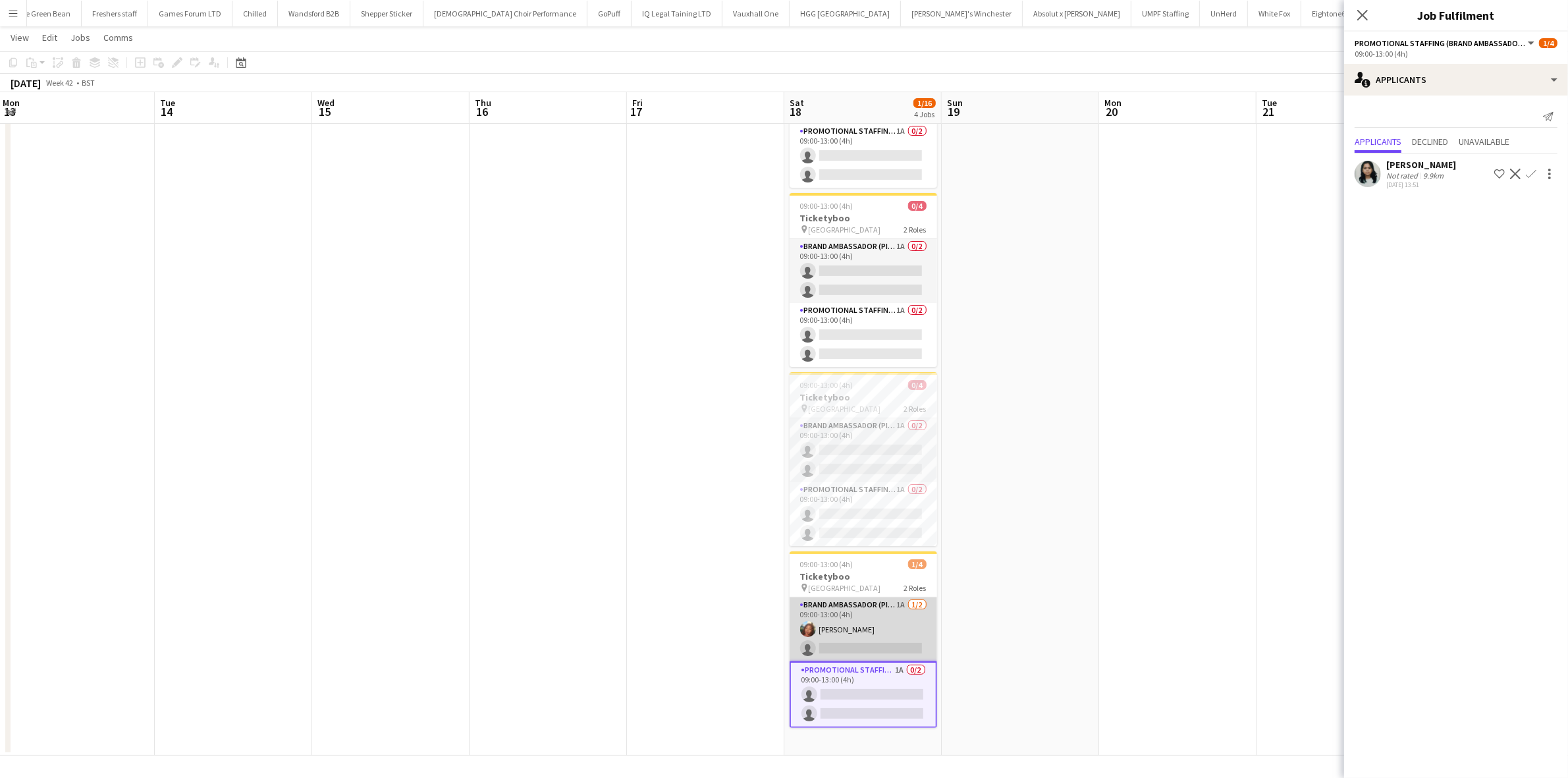
click at [858, 645] on app-card-role "Brand Ambassador (Pick up) 1A 1/2 09:00-13:00 (4h) Lianna Smith-Prince single-n…" at bounding box center [863, 629] width 148 height 64
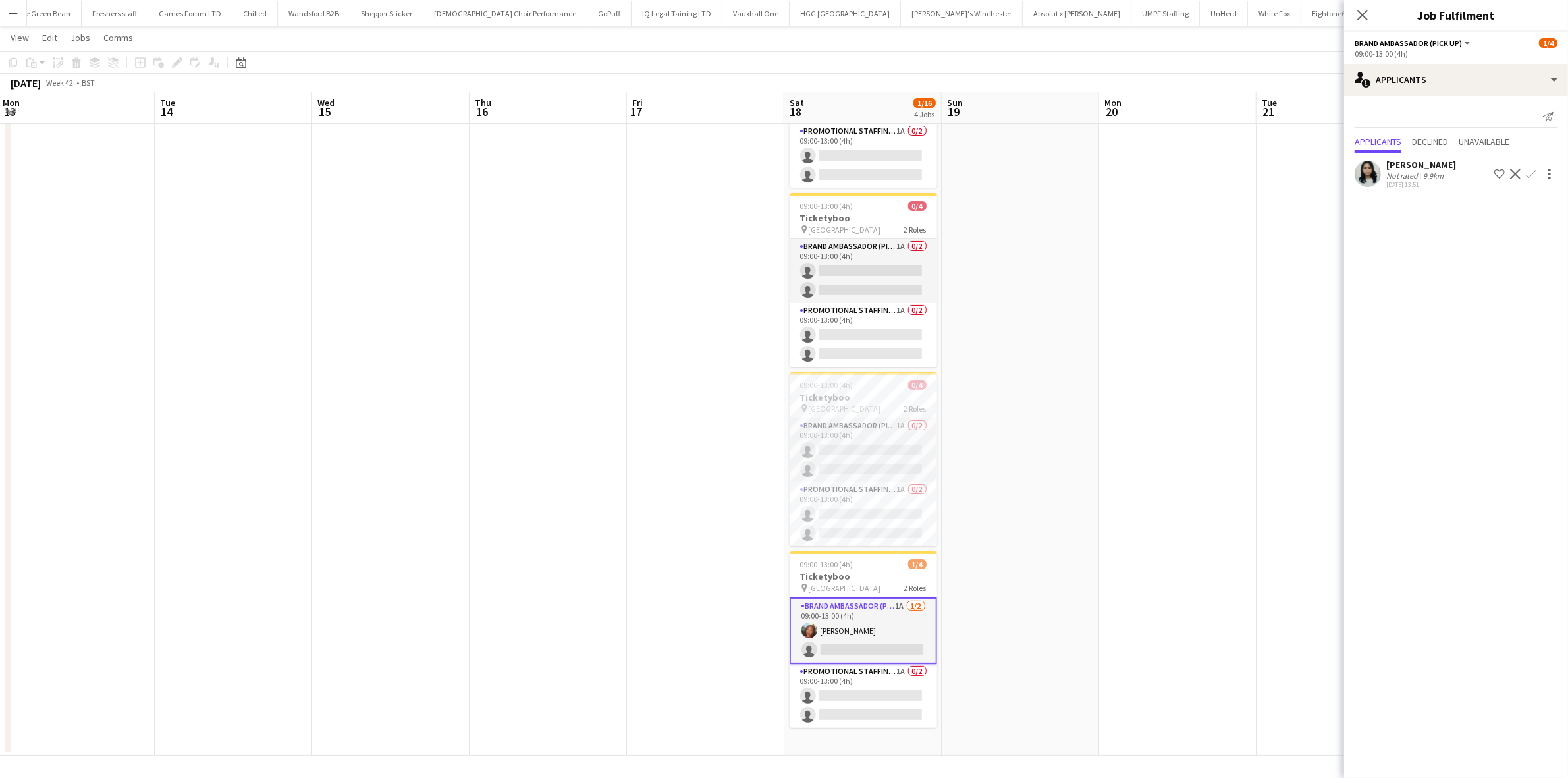
drag, startPoint x: 1146, startPoint y: 416, endPoint x: 1201, endPoint y: 311, distance: 118.5
click at [1151, 403] on app-calendar-viewport "Thu 9 Fri 10 Sat 11 Sun 12 Mon 13 Tue 14 Wed 15 Thu 16 Fri 17 Sat 18 1/16 4 Job…" at bounding box center [784, 334] width 1568 height 843
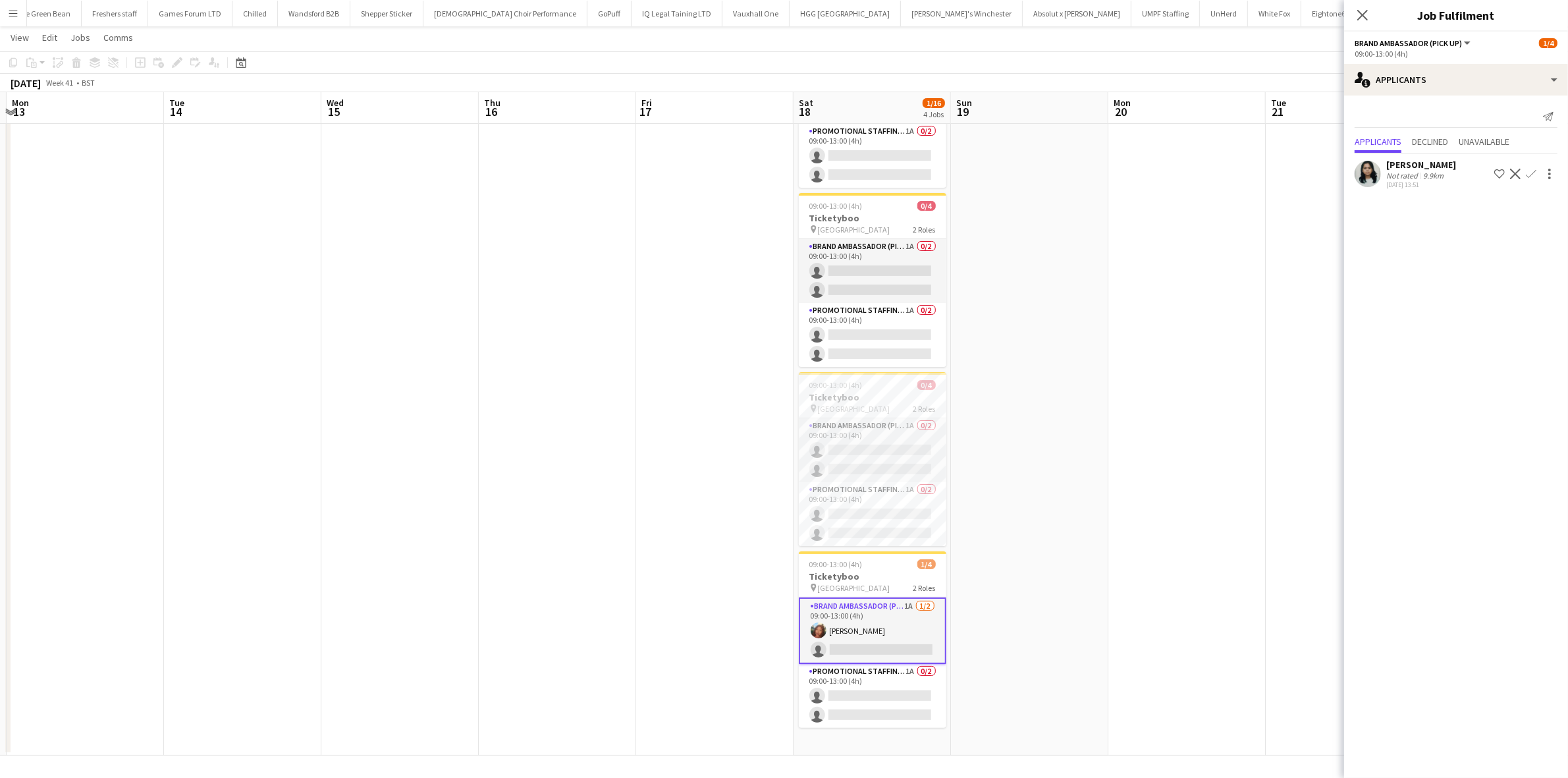
click at [1364, 10] on icon "Close pop-in" at bounding box center [1363, 15] width 11 height 11
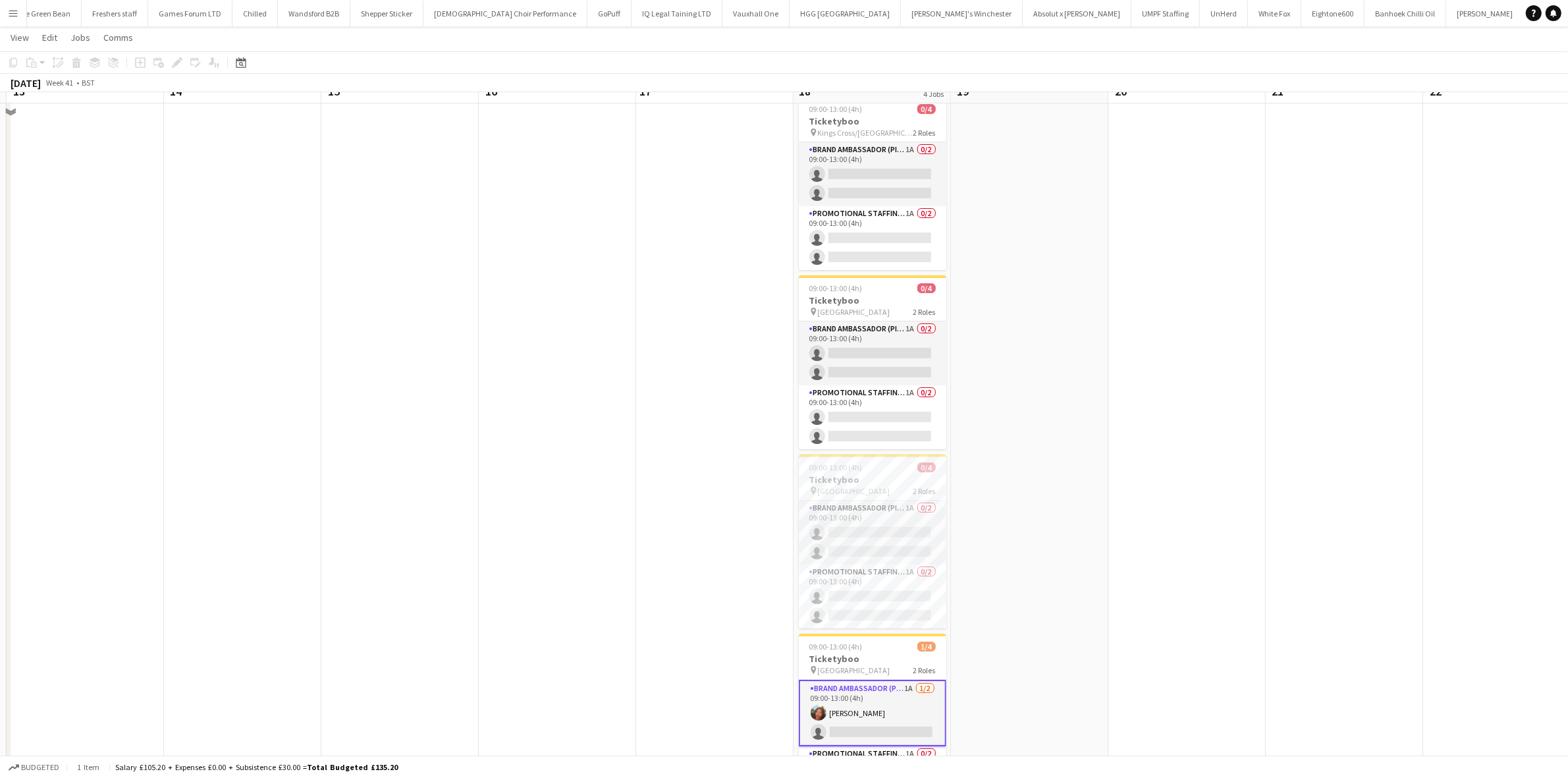
scroll to position [0, 0]
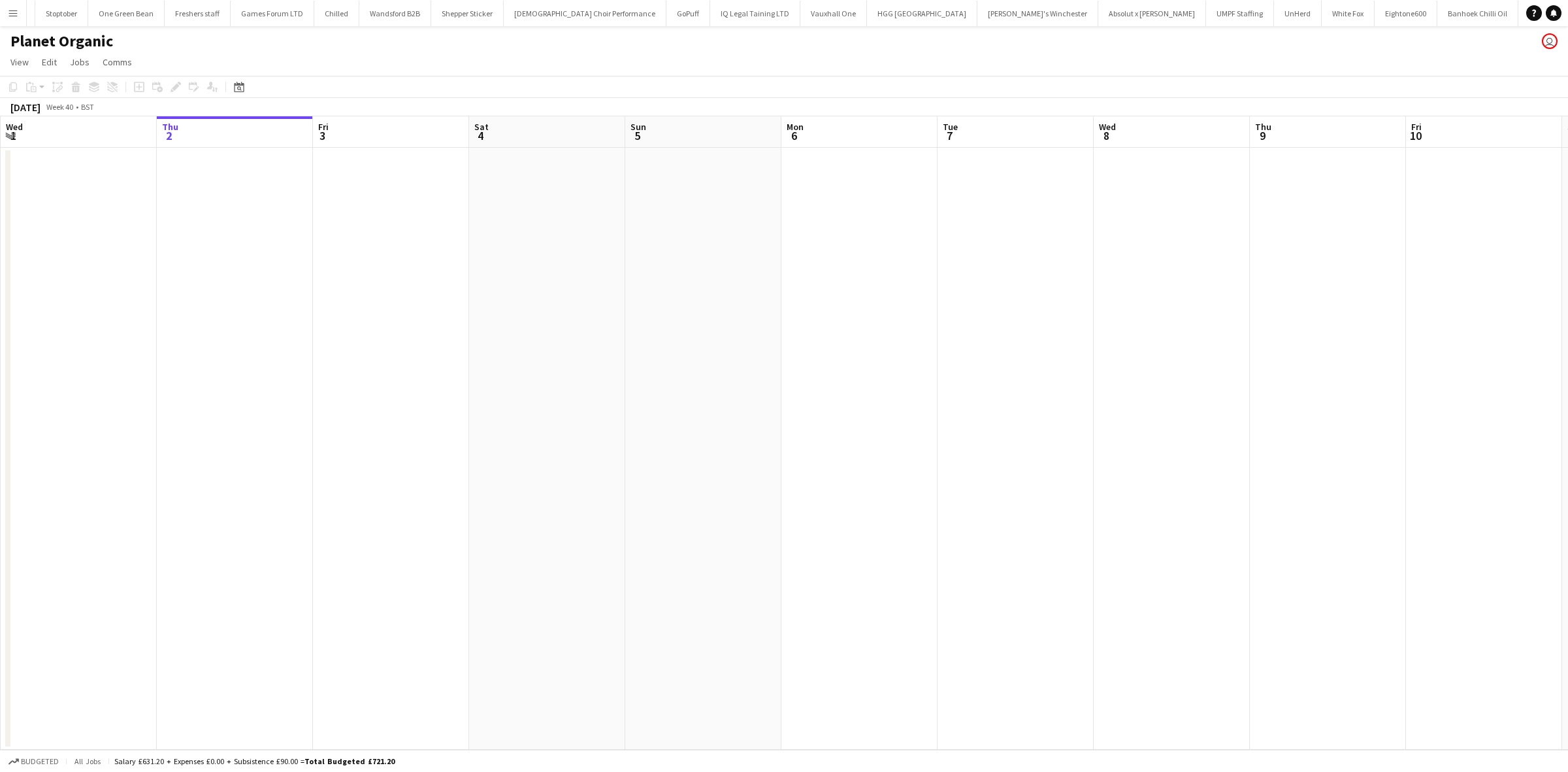
scroll to position [0, 1490]
drag, startPoint x: 1080, startPoint y: 422, endPoint x: 163, endPoint y: 311, distance: 923.7
click at [142, 315] on app-calendar-viewport "Mon 29 Tue 30 Wed 1 Thu 2 Fri 3 Sat 4 Sun 5 Mon 6 Tue 7 Wed 8 Thu 9 Fri 10 Sat …" at bounding box center [784, 432] width 1568 height 634
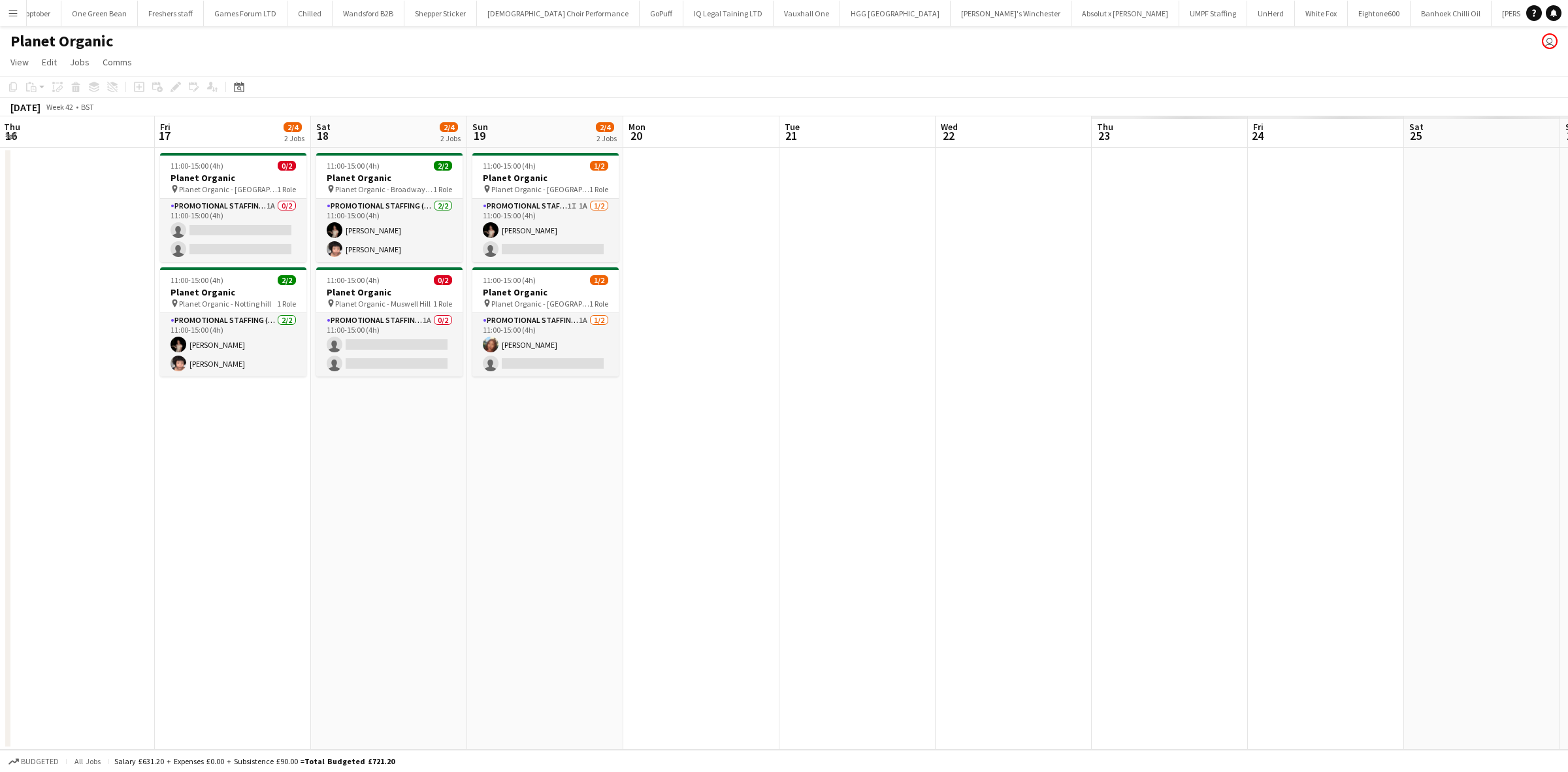
drag, startPoint x: 1147, startPoint y: 380, endPoint x: 46, endPoint y: 334, distance: 1102.0
click at [20, 341] on app-calendar-viewport "Sun 12 Mon 13 Tue 14 Wed 15 Thu 16 Fri 17 2/4 2 Jobs Sat 18 2/4 2 Jobs Sun 19 2…" at bounding box center [784, 432] width 1568 height 634
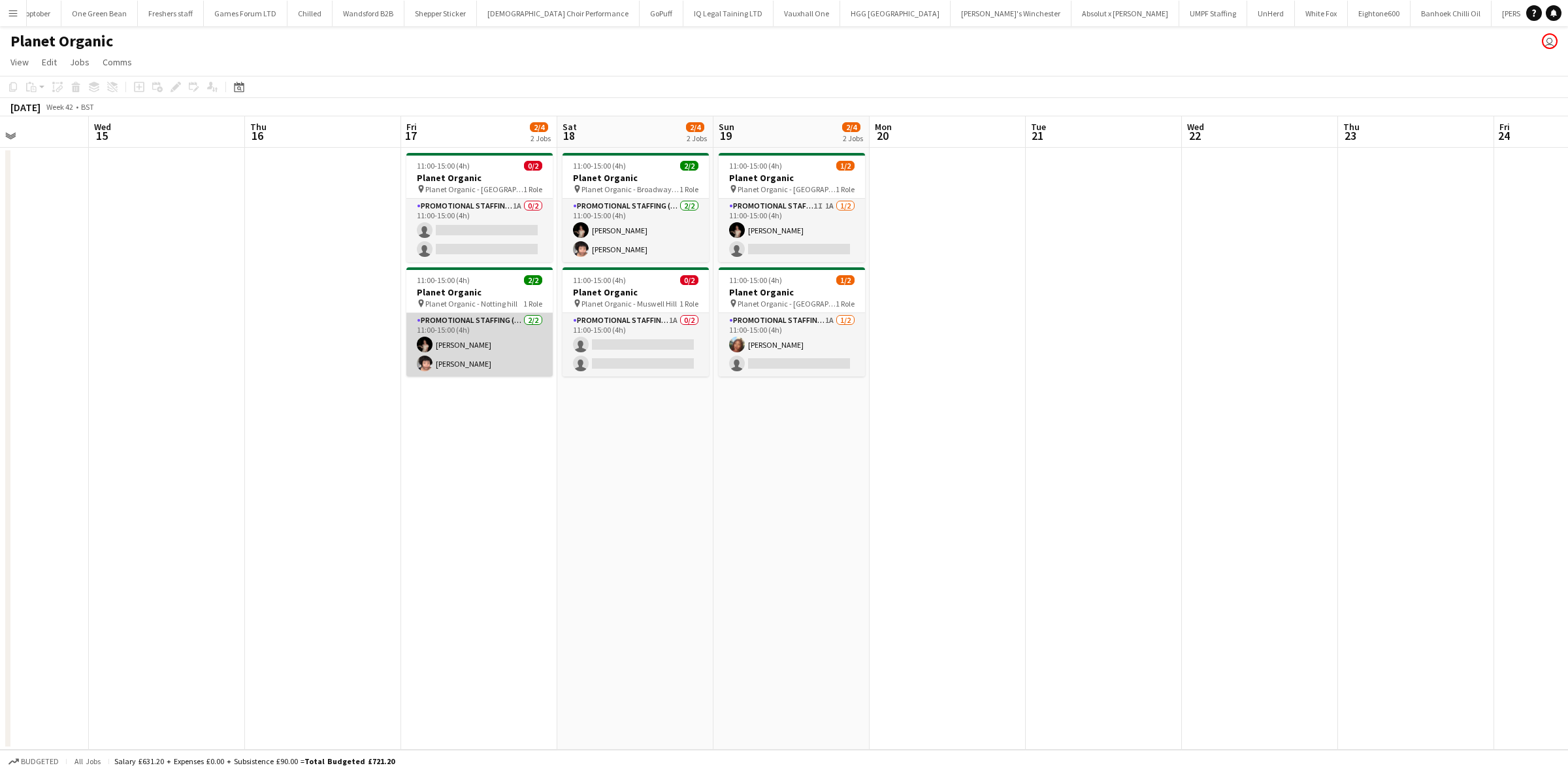
click at [455, 340] on app-card-role "Promotional Staffing (Brand Ambassadors) 2/2 11:00-15:00 (4h) Yuliia Levytska R…" at bounding box center [479, 345] width 147 height 64
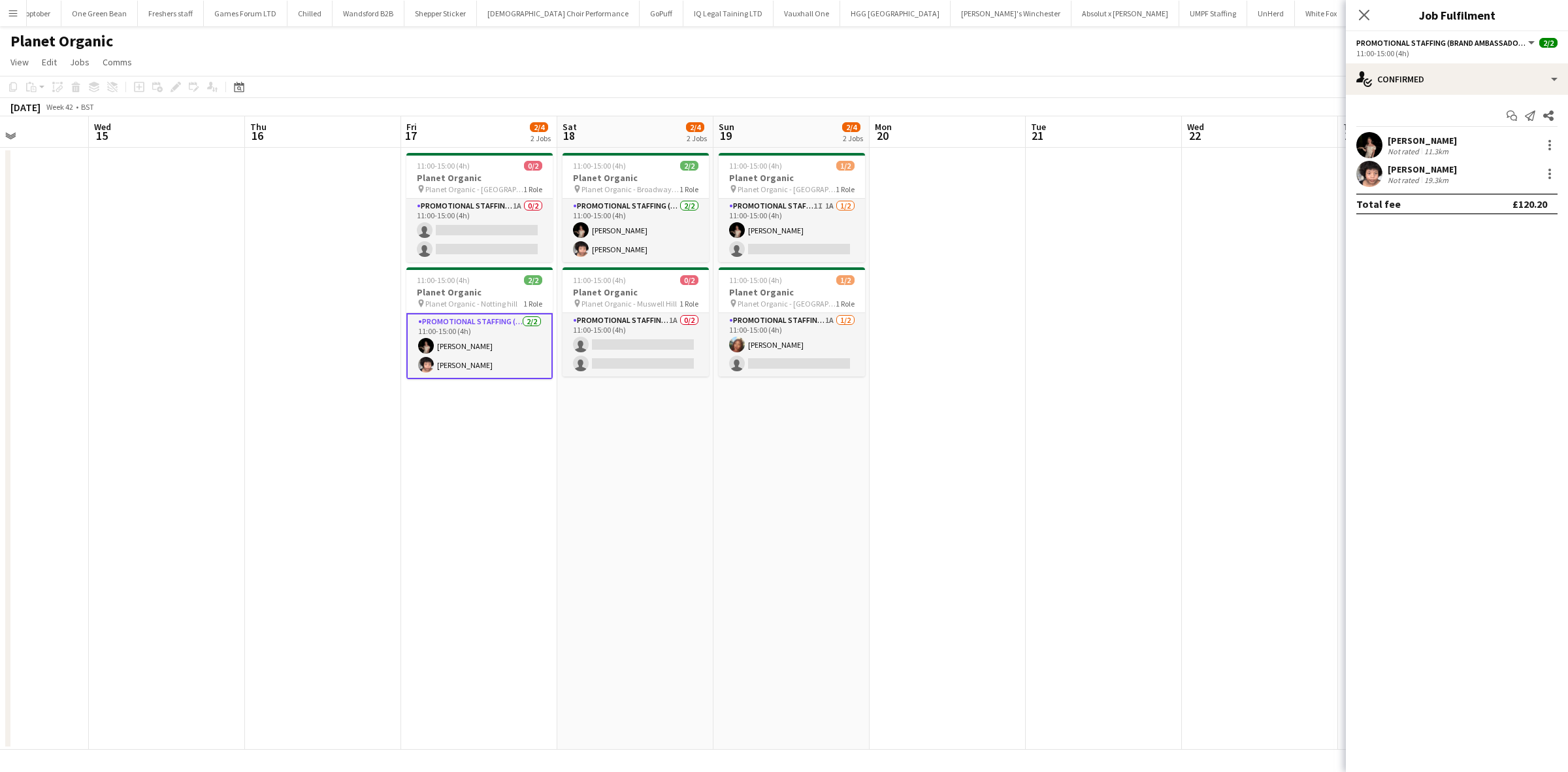
drag, startPoint x: 1426, startPoint y: 147, endPoint x: 1425, endPoint y: 136, distance: 11.0
click at [1425, 138] on div "Yuliia Levytska Not rated 11.3km" at bounding box center [1422, 146] width 70 height 22
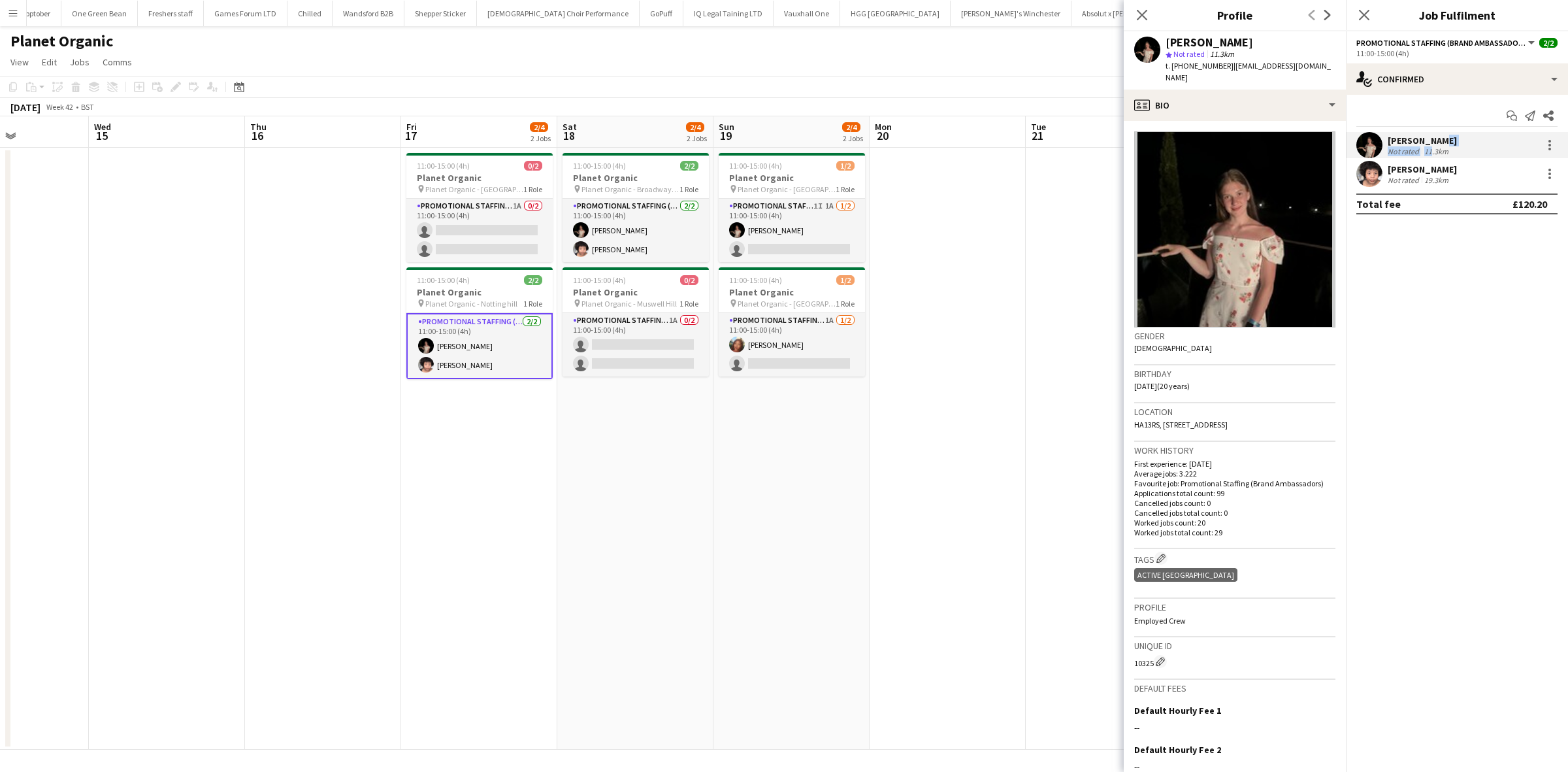
copy div "ytska Not rated 1"
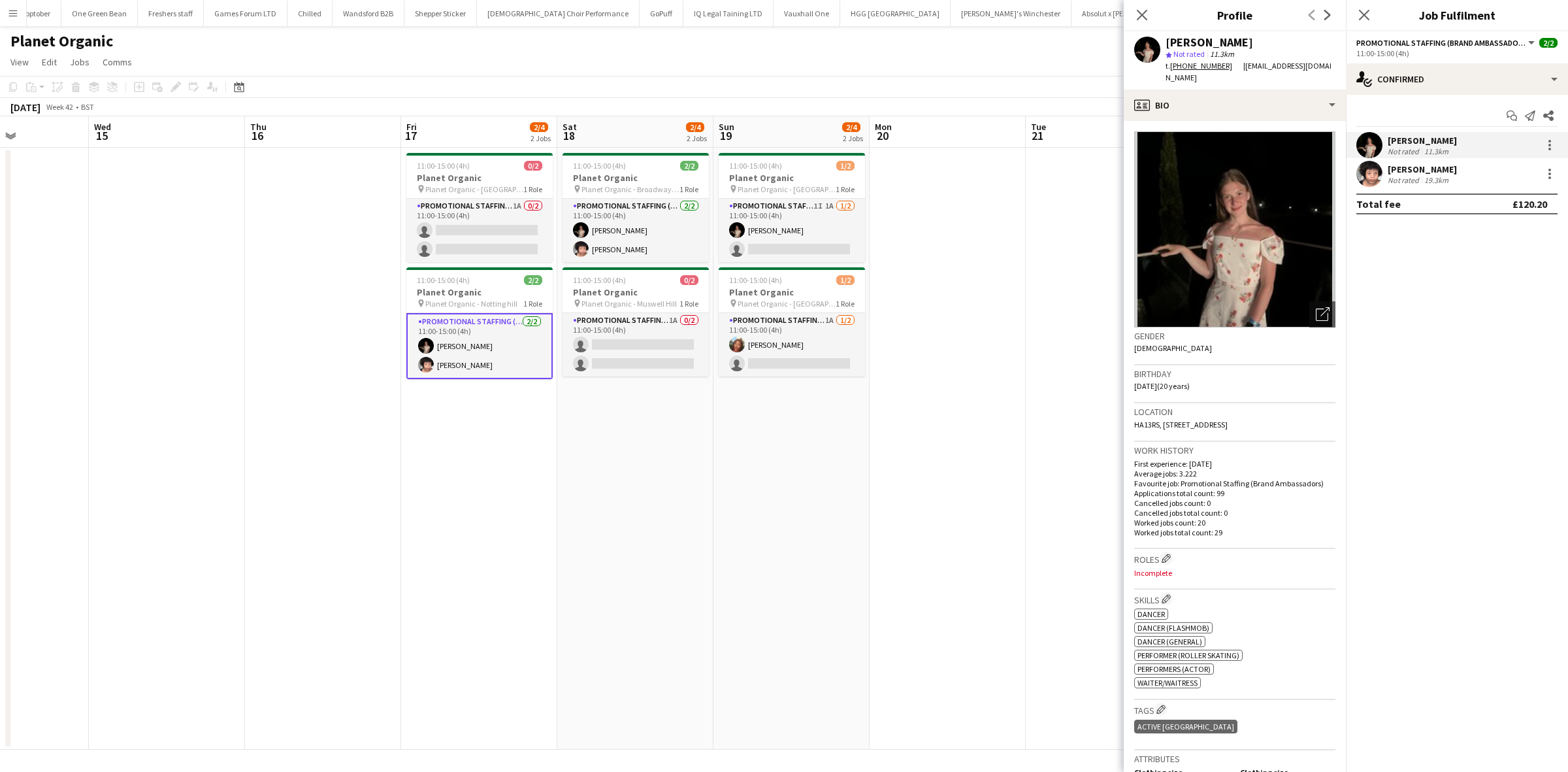
click at [1440, 334] on mat-expansion-panel "check Confirmed Start chat Send notification Share Yuliia Levytska Not rated 11…" at bounding box center [1457, 433] width 222 height 678
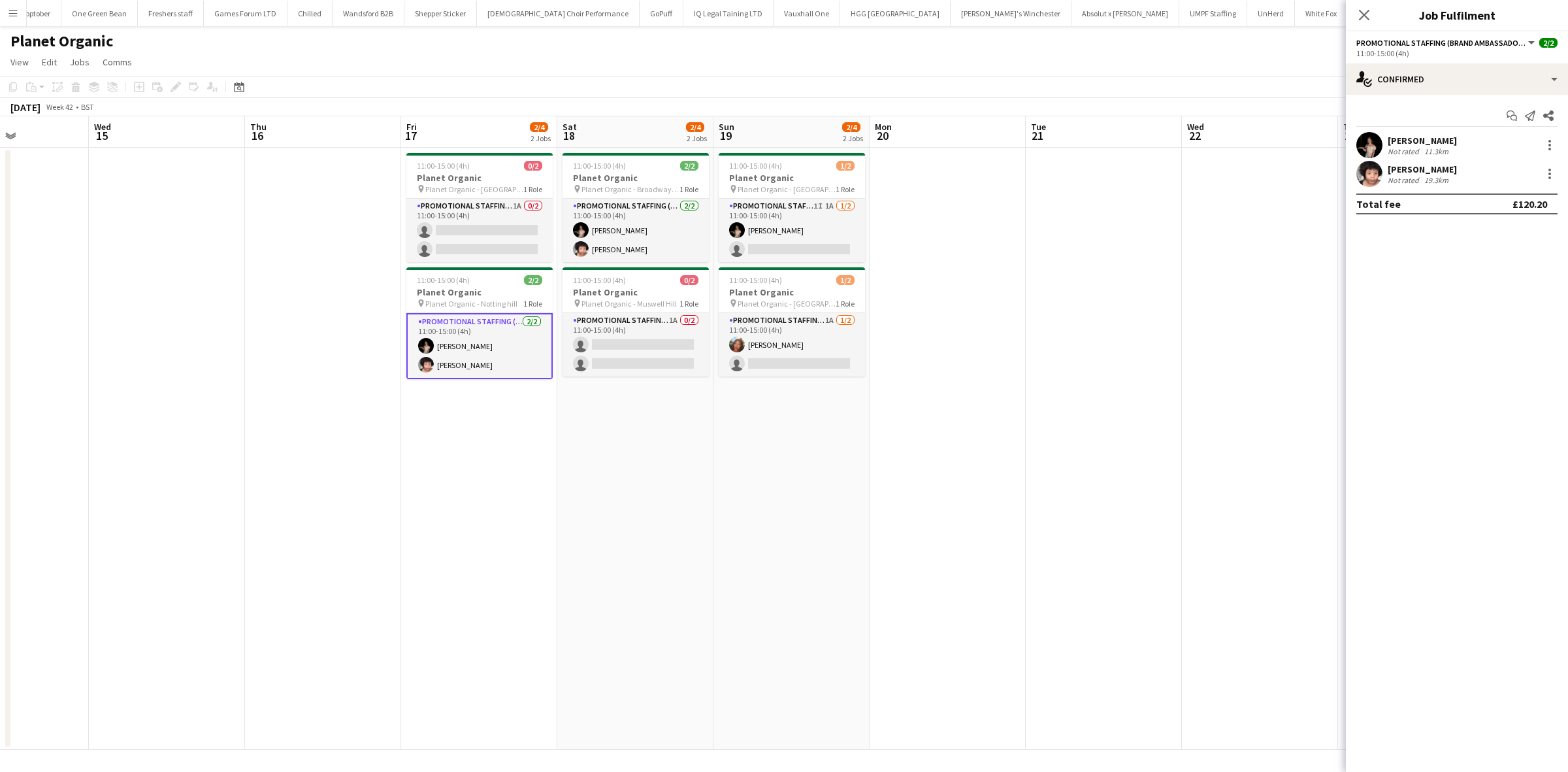
click at [1407, 166] on div "Rita Niemba" at bounding box center [1422, 169] width 70 height 12
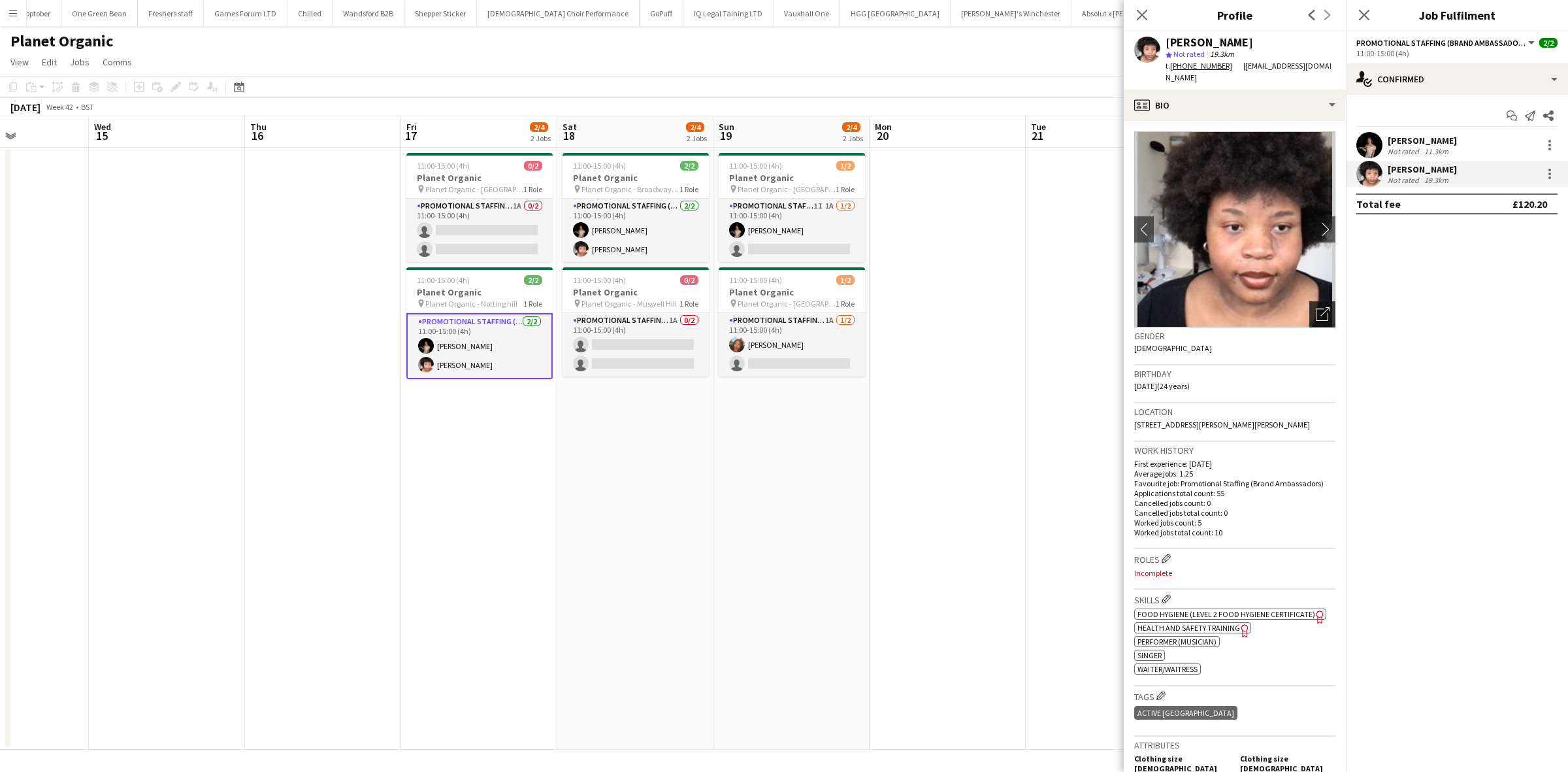
click at [1316, 307] on icon "Open photos pop-in" at bounding box center [1323, 314] width 14 height 14
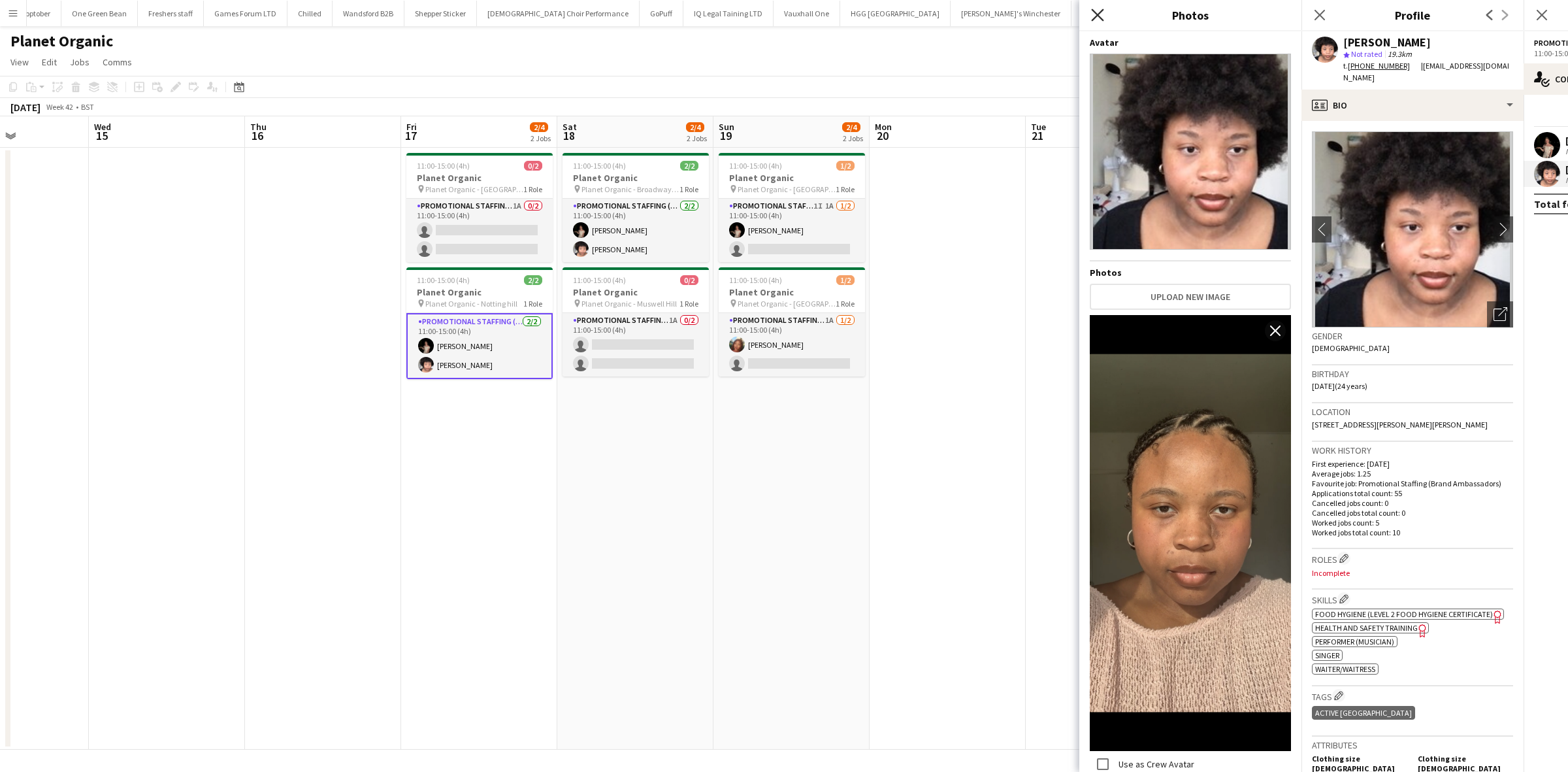
click at [1095, 8] on icon "Close pop-in" at bounding box center [1097, 14] width 12 height 12
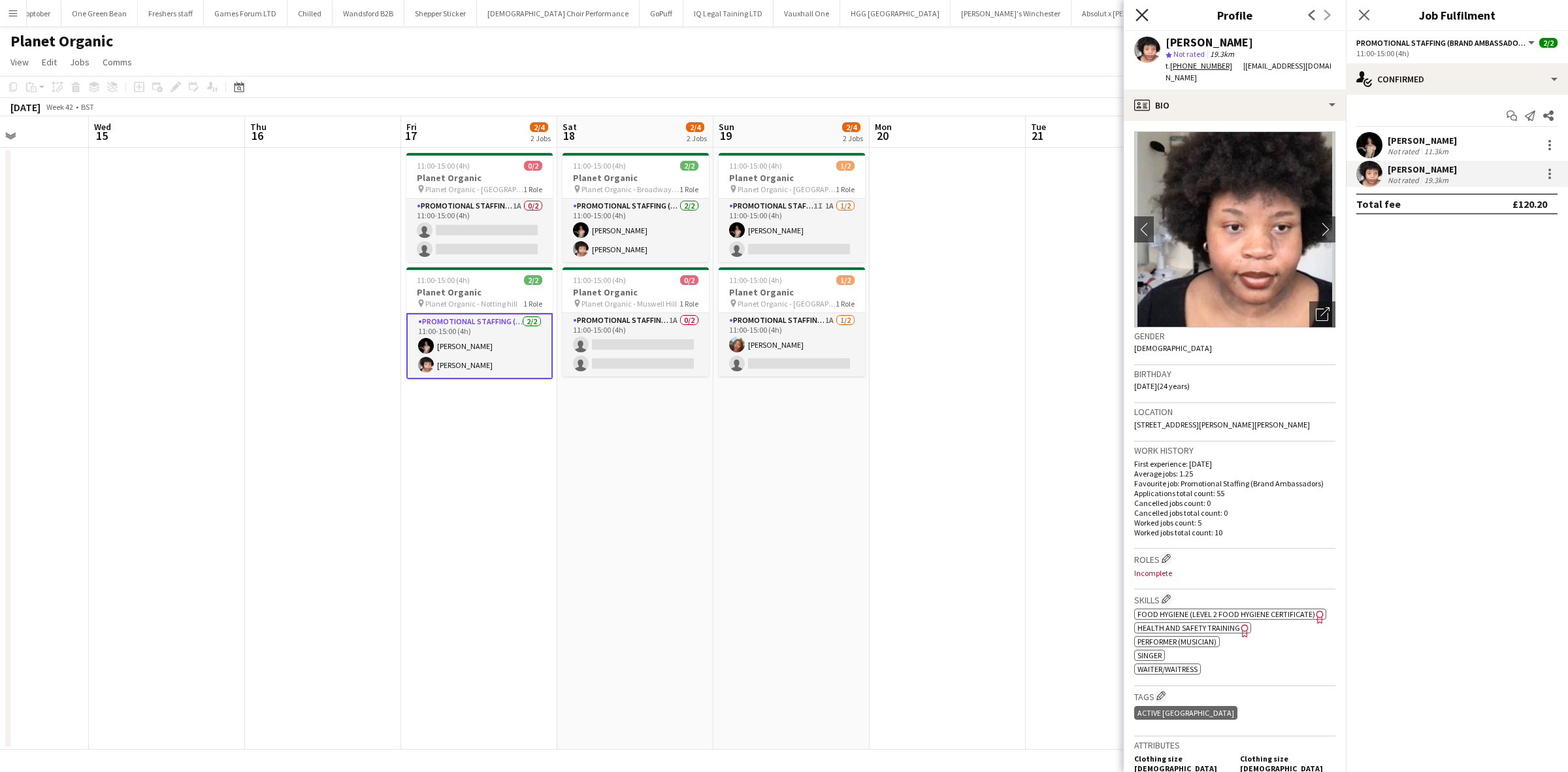
click at [1139, 14] on icon "Close pop-in" at bounding box center [1142, 14] width 12 height 12
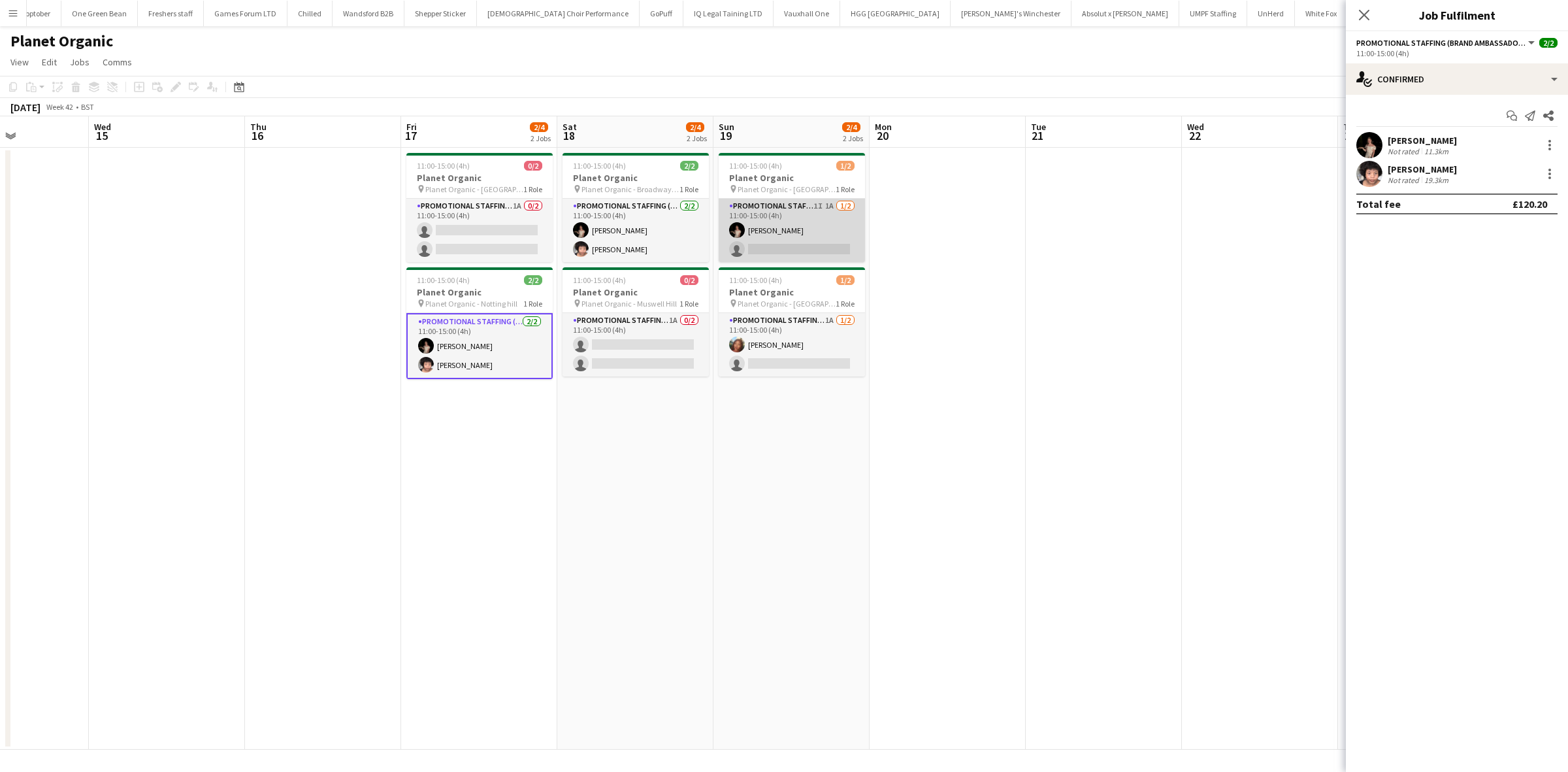
click at [820, 243] on app-card-role "Promotional Staffing (Brand Ambassadors) 1I 1A 1/2 11:00-15:00 (4h) Yuliia Levy…" at bounding box center [791, 230] width 147 height 64
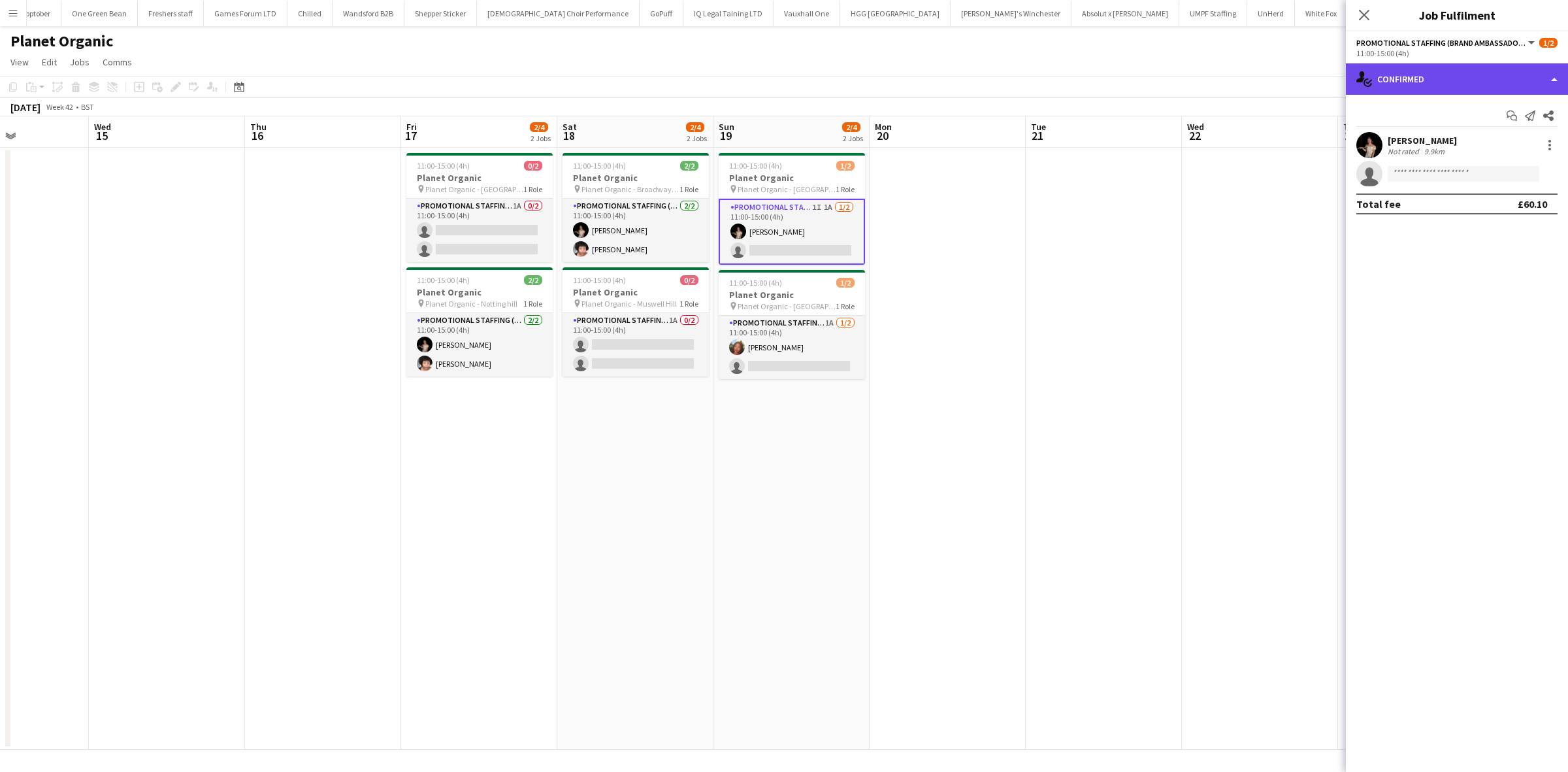
click at [1460, 79] on div "single-neutral-actions-check-2 Confirmed" at bounding box center [1457, 80] width 222 height 31
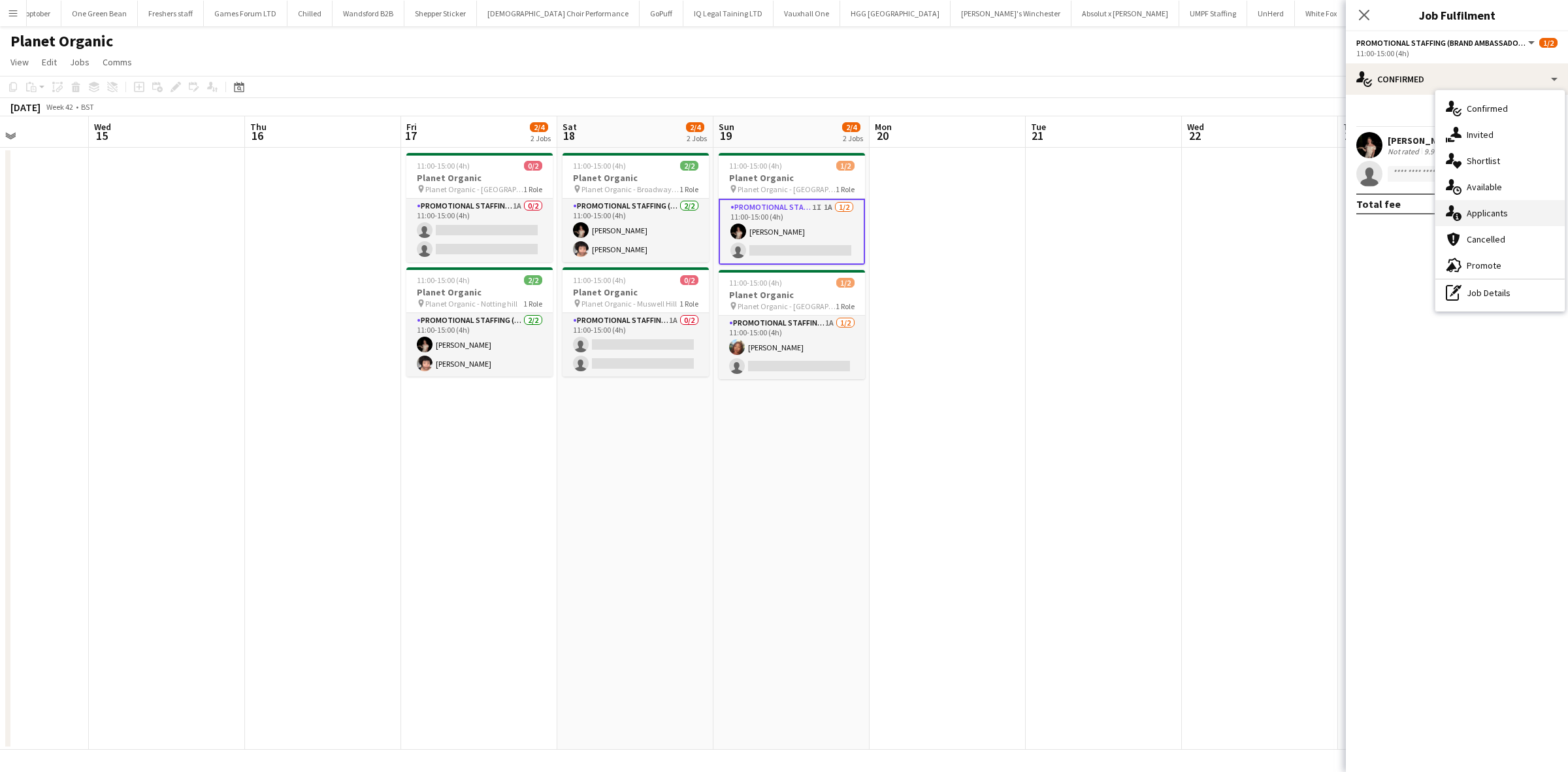
click at [1489, 210] on span "Applicants" at bounding box center [1488, 213] width 41 height 12
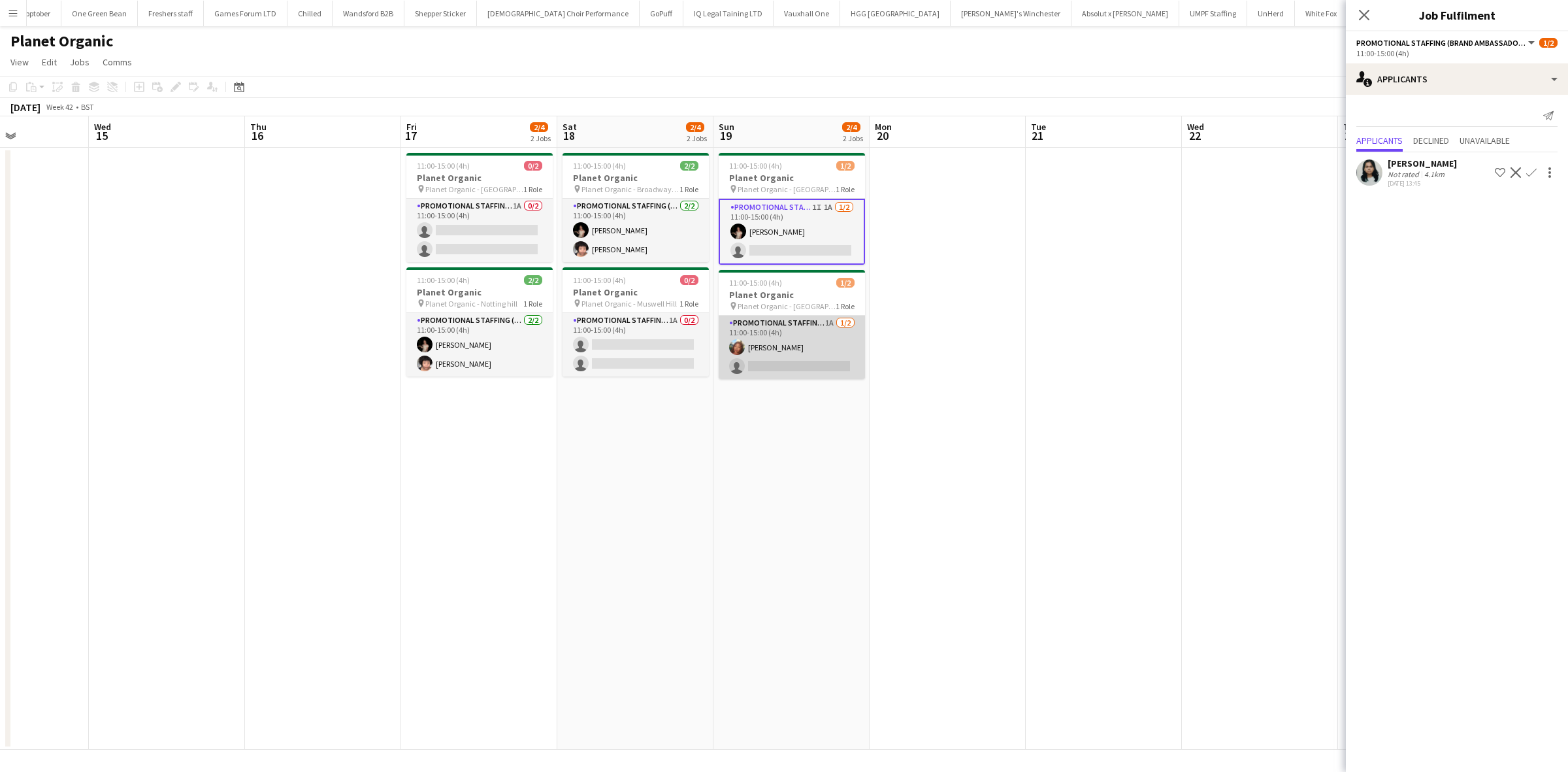
click at [809, 355] on app-card-role "Promotional Staffing (Brand Ambassadors) 1A 1/2 11:00-15:00 (4h) Lianna Smith-P…" at bounding box center [791, 347] width 147 height 64
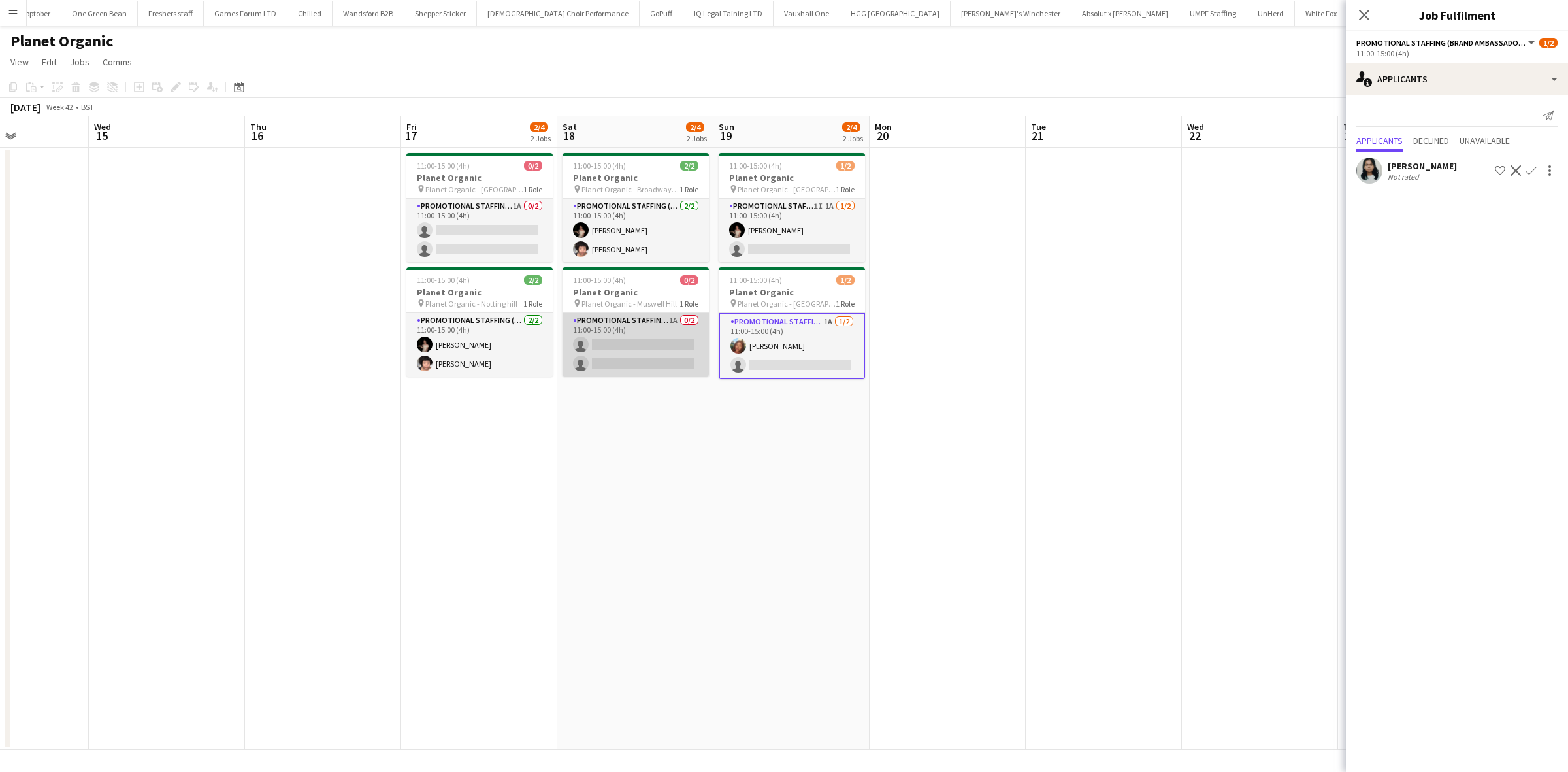
click at [656, 353] on app-card-role "Promotional Staffing (Brand Ambassadors) 1A 0/2 11:00-15:00 (4h) single-neutral…" at bounding box center [636, 345] width 147 height 64
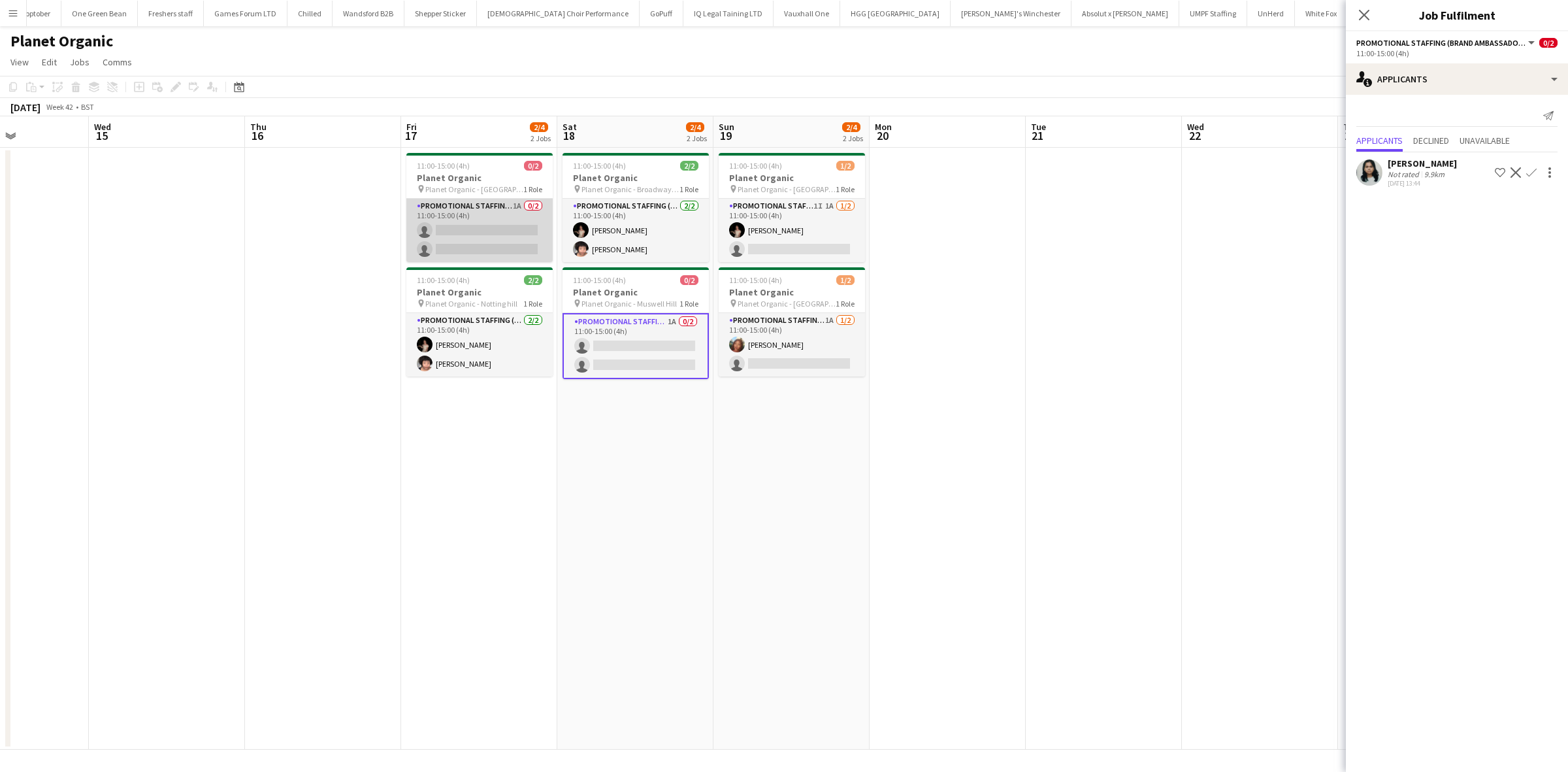
click at [503, 229] on app-card-role "Promotional Staffing (Brand Ambassadors) 1A 0/2 11:00-15:00 (4h) single-neutral…" at bounding box center [479, 230] width 147 height 64
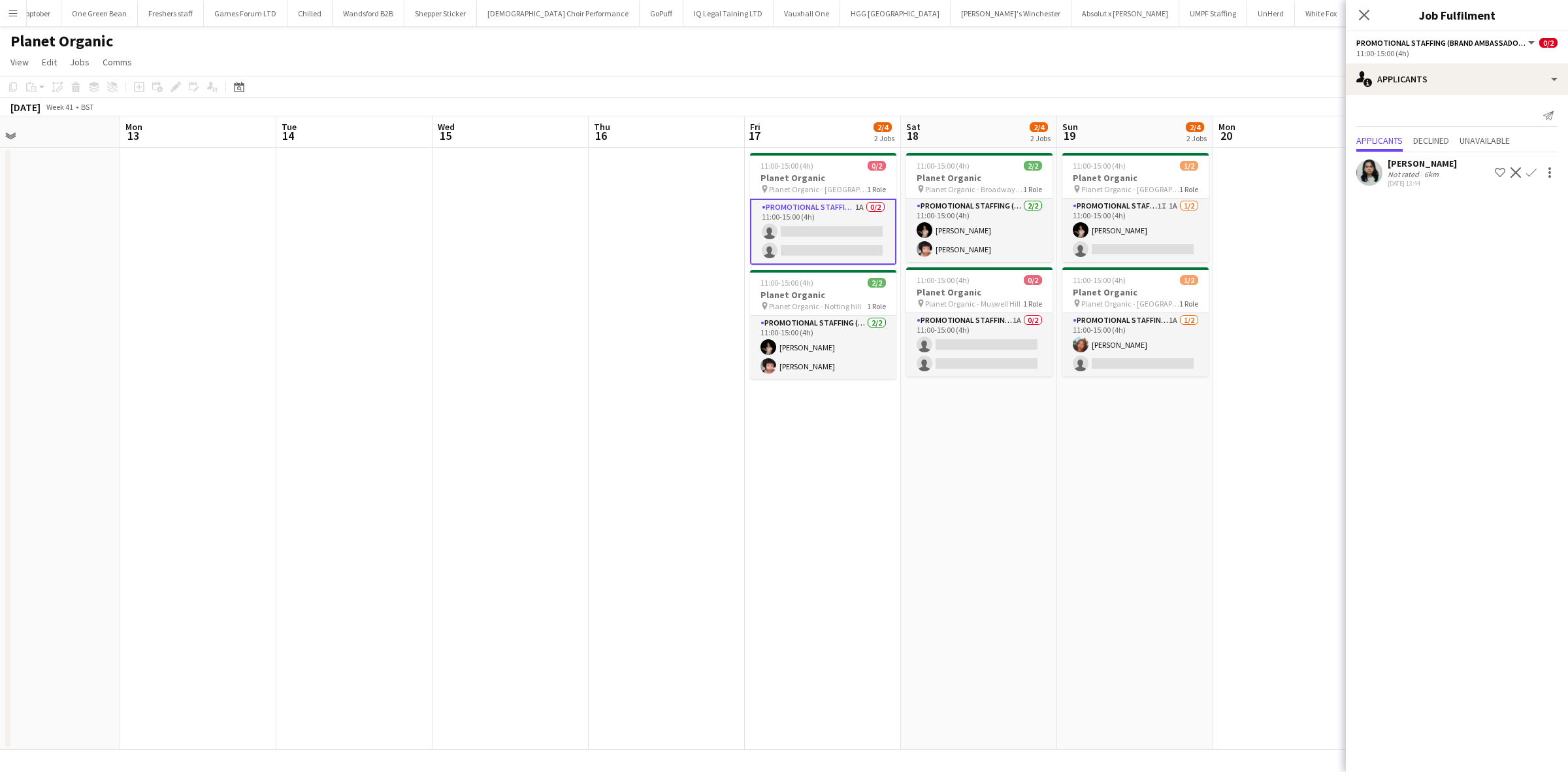
drag, startPoint x: 269, startPoint y: 226, endPoint x: 553, endPoint y: 94, distance: 313.2
click at [671, 223] on app-calendar-viewport "Fri 10 Sat 11 Sun 12 Mon 13 Tue 14 Wed 15 Thu 16 Fri 17 2/4 2 Jobs Sat 18 2/4 2…" at bounding box center [784, 432] width 1568 height 634
